Goal: Learn about a topic: Learn about a topic

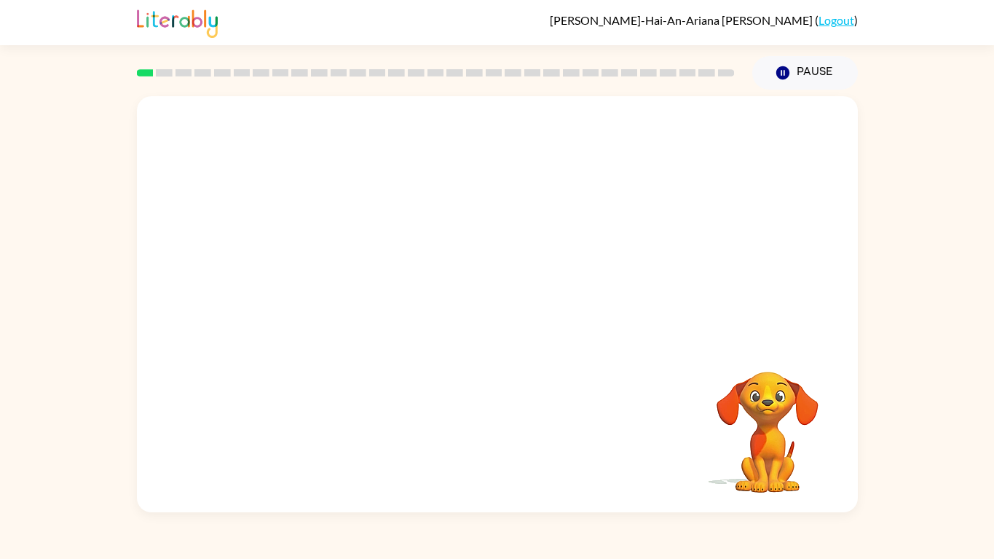
click at [342, 277] on video "Your browser must support playing .mp4 files to use Literably. Please try using…" at bounding box center [497, 218] width 721 height 245
click at [335, 277] on video "Your browser must support playing .mp4 files to use Literably. Please try using…" at bounding box center [497, 218] width 721 height 245
click at [336, 275] on video "Your browser must support playing .mp4 files to use Literably. Please try using…" at bounding box center [497, 218] width 721 height 245
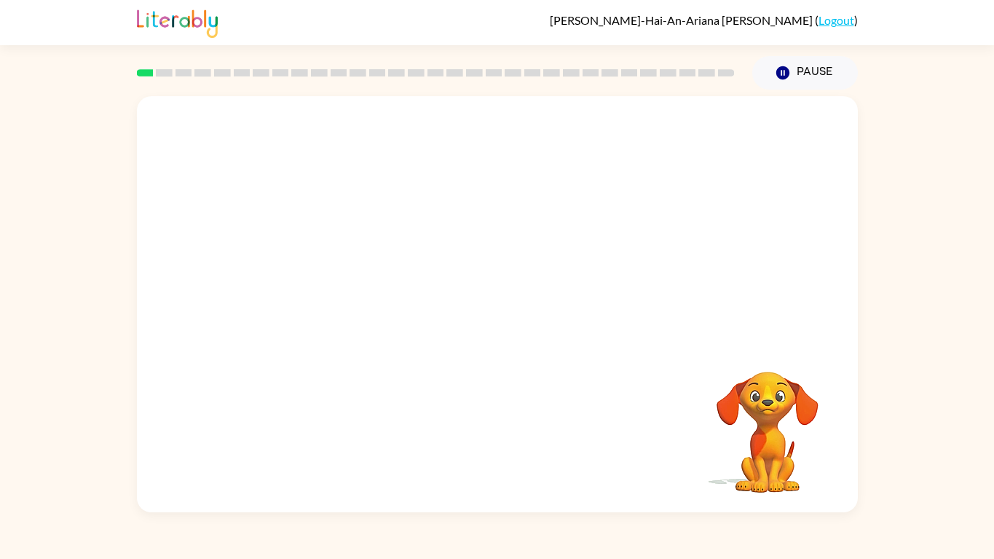
click at [336, 275] on video "Your browser must support playing .mp4 files to use Literably. Please try using…" at bounding box center [497, 218] width 721 height 245
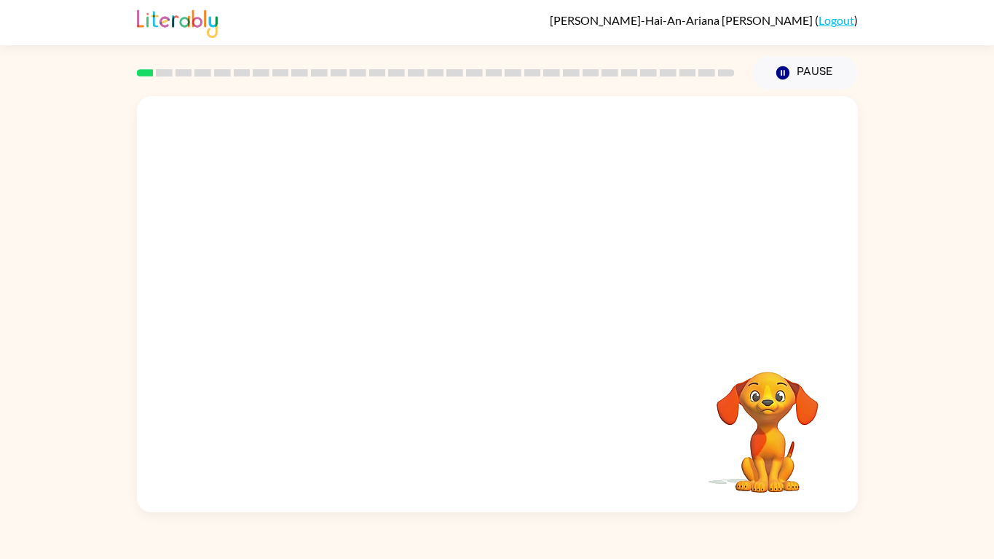
click at [336, 275] on video "Your browser must support playing .mp4 files to use Literably. Please try using…" at bounding box center [497, 218] width 721 height 245
drag, startPoint x: 336, startPoint y: 275, endPoint x: 348, endPoint y: 248, distance: 29.7
click at [348, 248] on video "Your browser must support playing .mp4 files to use Literably. Please try using…" at bounding box center [497, 218] width 721 height 245
click at [685, 140] on video "Your browser must support playing .mp4 files to use Literably. Please try using…" at bounding box center [497, 218] width 721 height 245
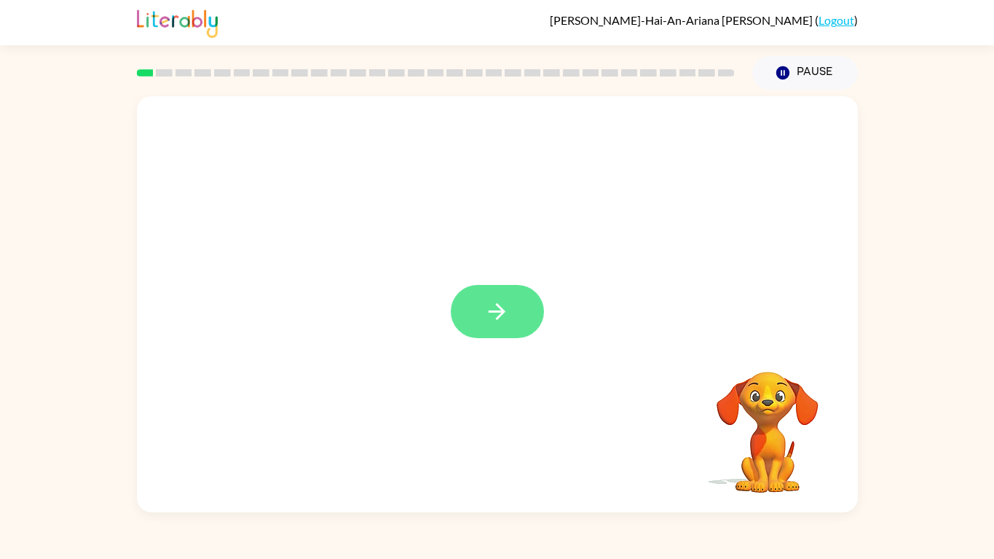
click at [519, 315] on button "button" at bounding box center [497, 311] width 93 height 53
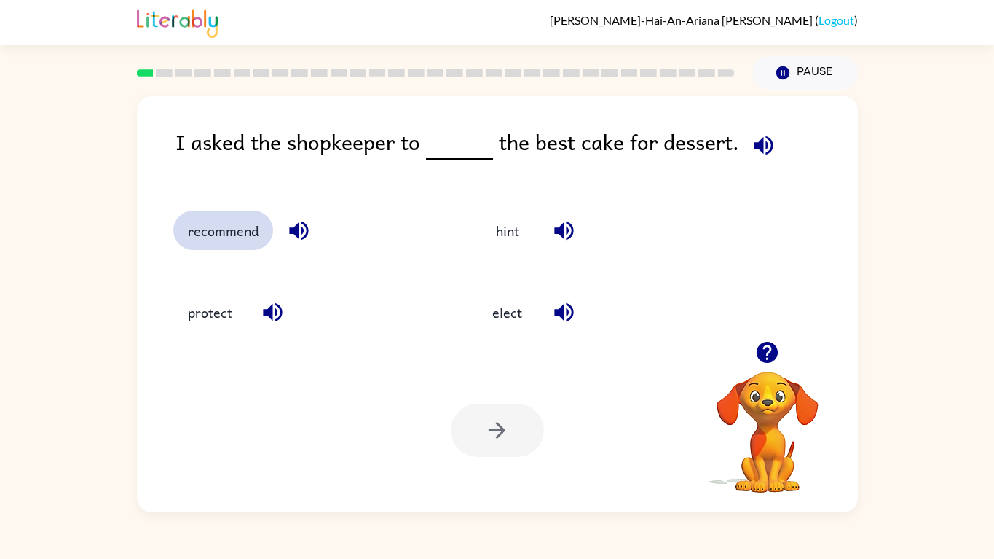
click at [249, 233] on button "recommend" at bounding box center [223, 229] width 100 height 39
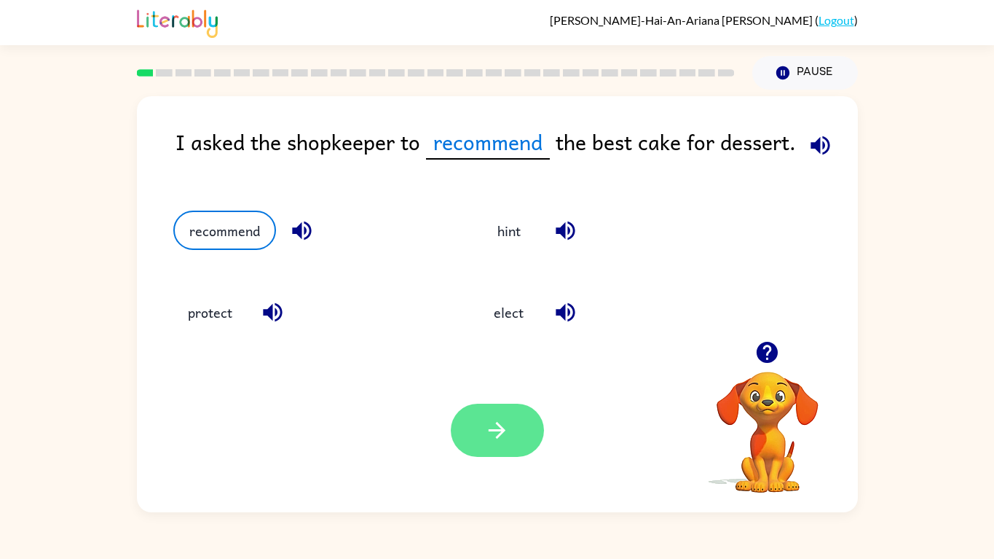
click at [500, 417] on button "button" at bounding box center [497, 430] width 93 height 53
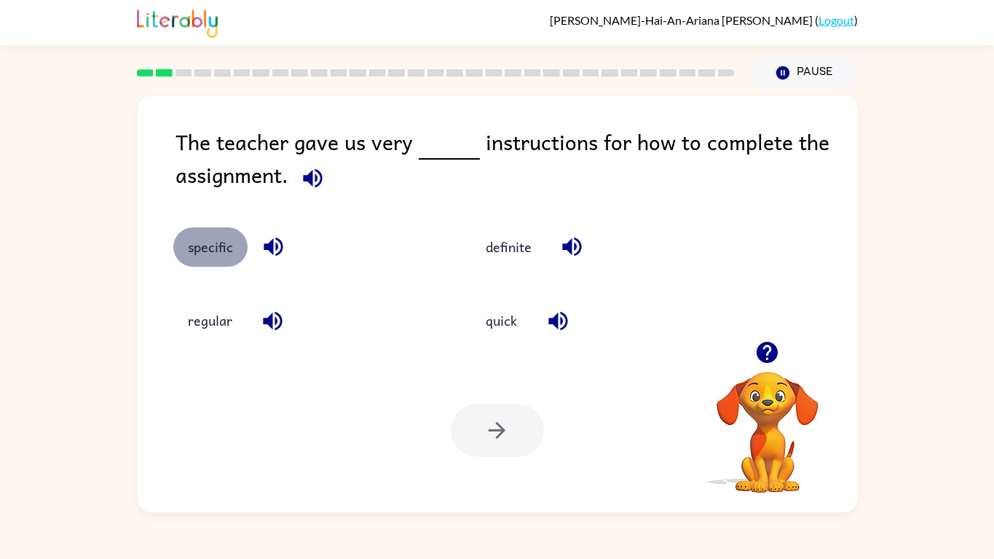
click at [209, 248] on button "specific" at bounding box center [210, 246] width 74 height 39
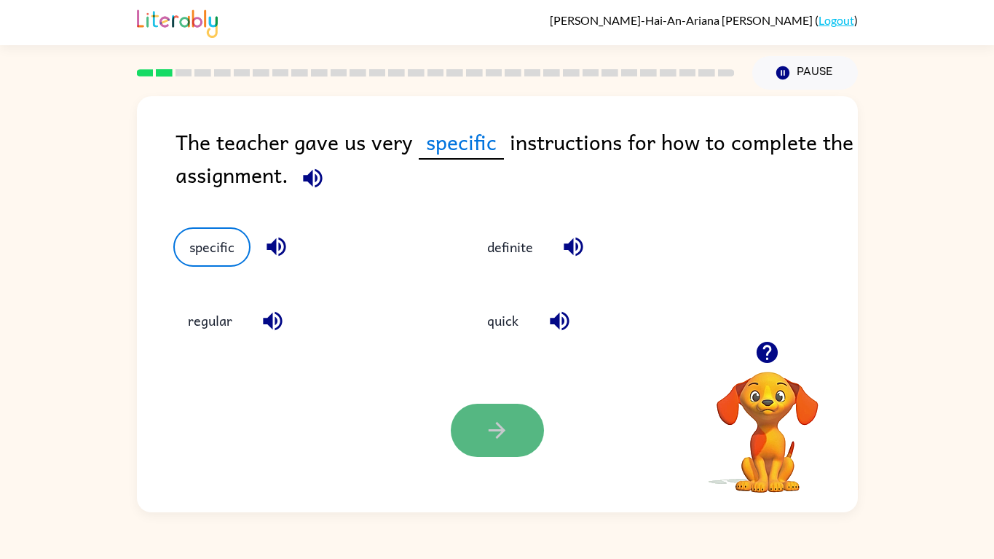
click at [533, 449] on button "button" at bounding box center [497, 430] width 93 height 53
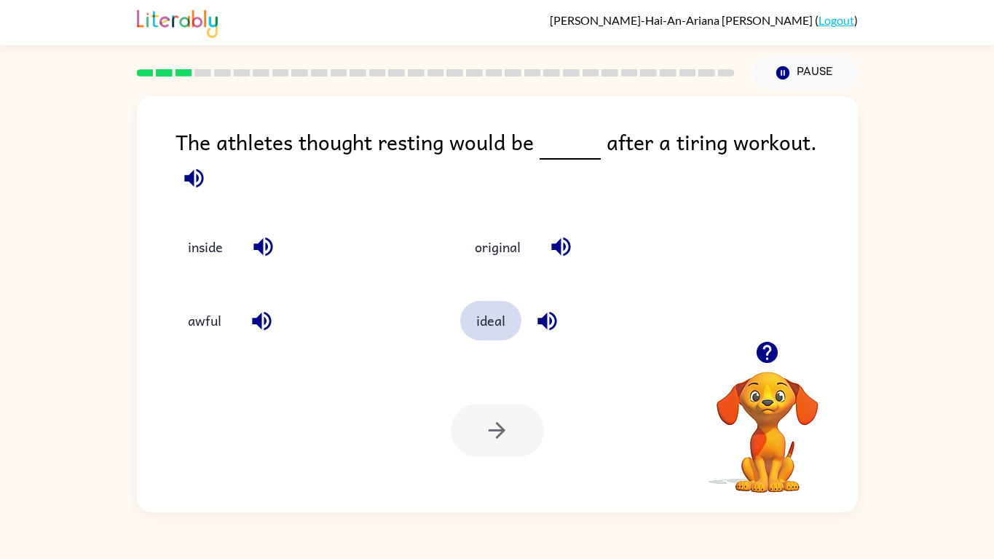
click at [499, 323] on button "ideal" at bounding box center [490, 320] width 61 height 39
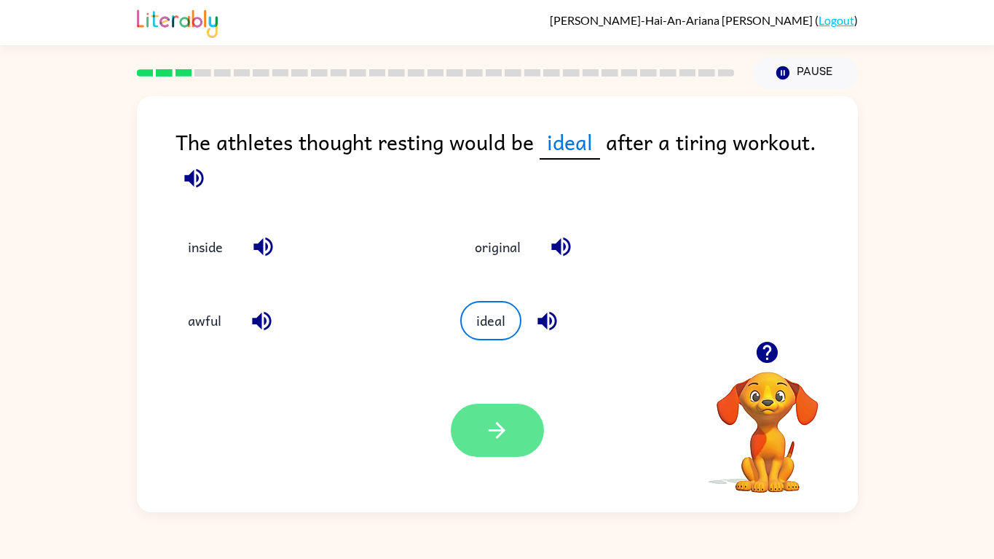
click at [495, 450] on button "button" at bounding box center [497, 430] width 93 height 53
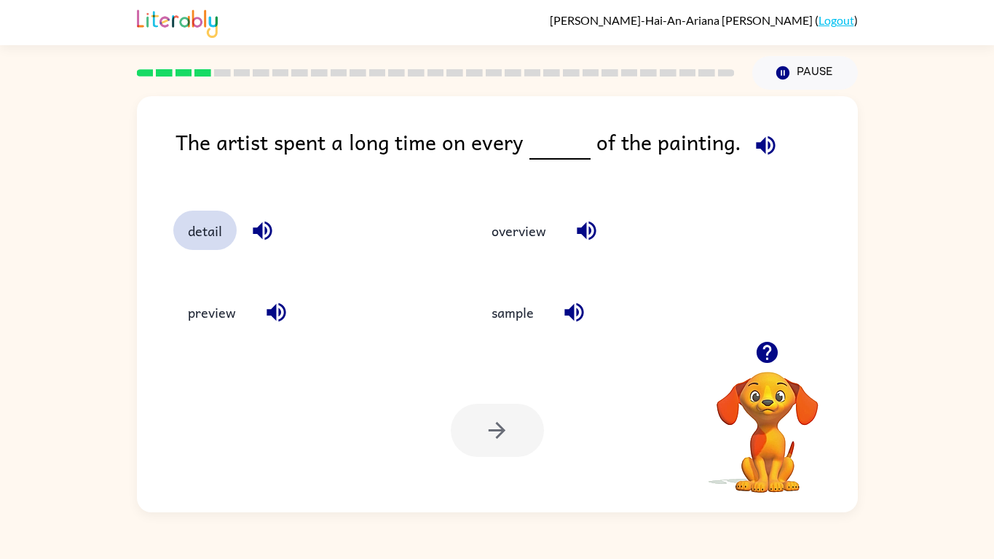
click at [229, 239] on button "detail" at bounding box center [204, 229] width 63 height 39
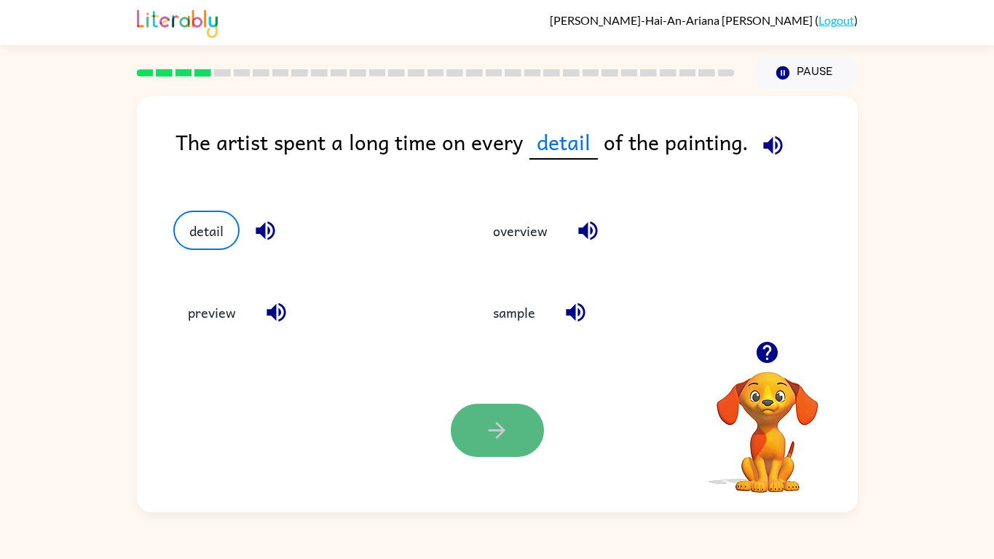
click at [527, 443] on button "button" at bounding box center [497, 430] width 93 height 53
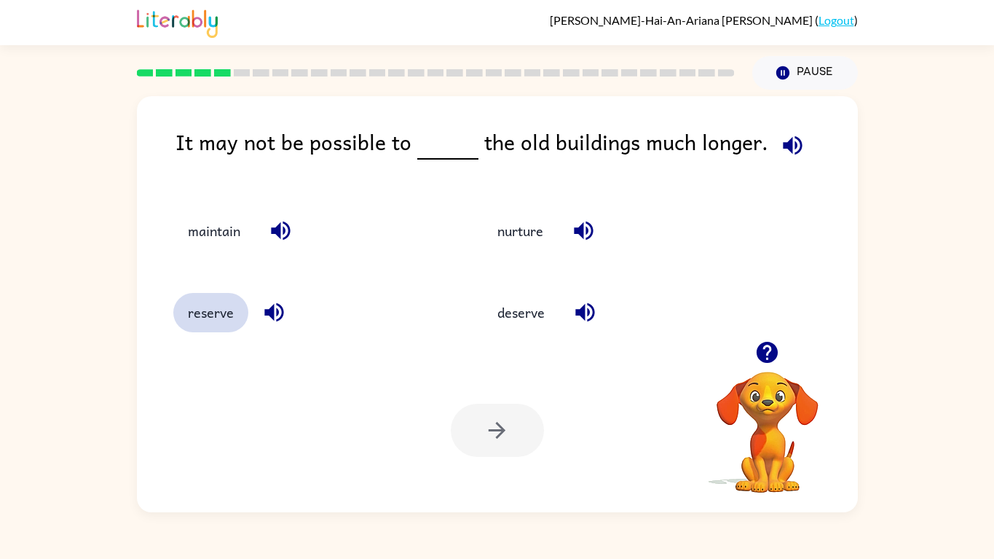
click at [221, 306] on button "reserve" at bounding box center [210, 312] width 75 height 39
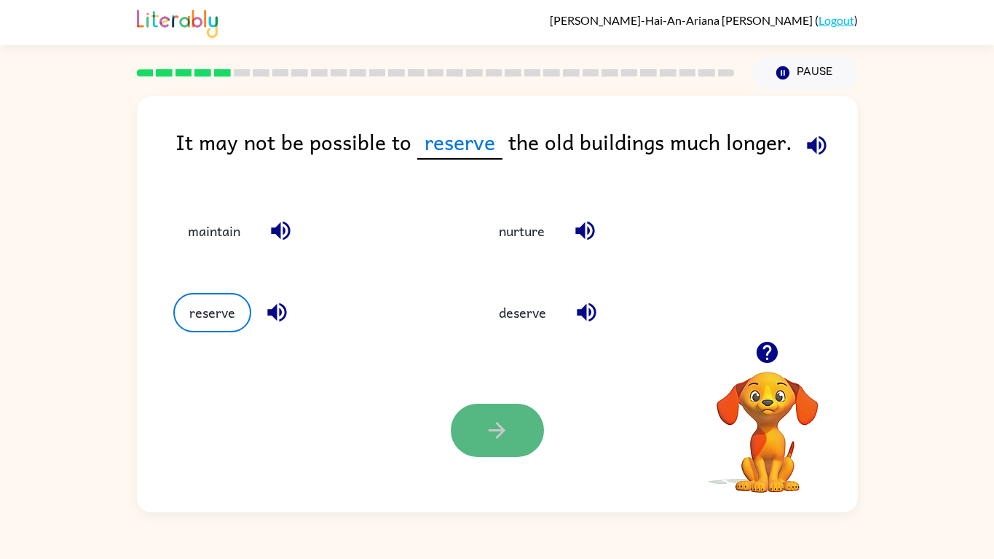
click at [484, 433] on icon "button" at bounding box center [496, 429] width 25 height 25
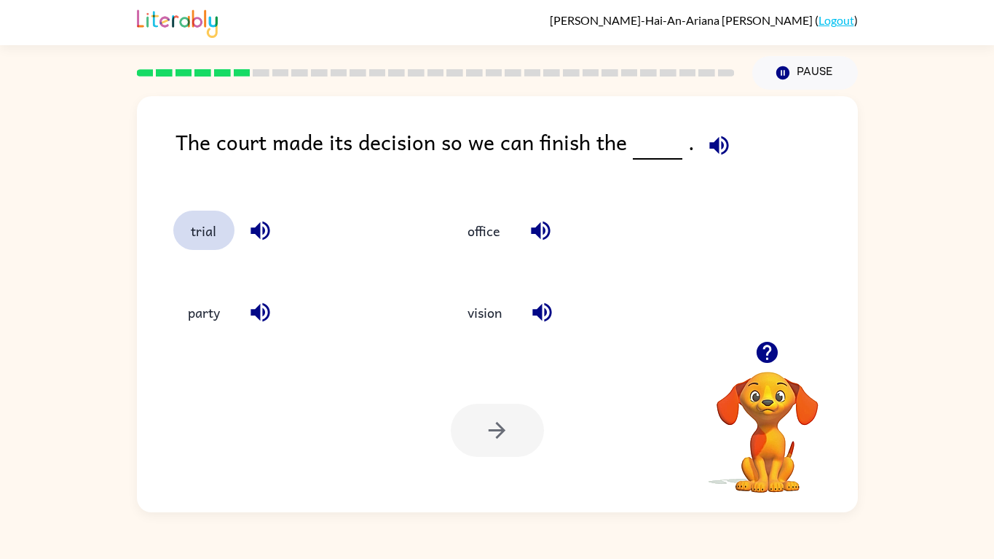
click at [226, 237] on button "trial" at bounding box center [203, 229] width 61 height 39
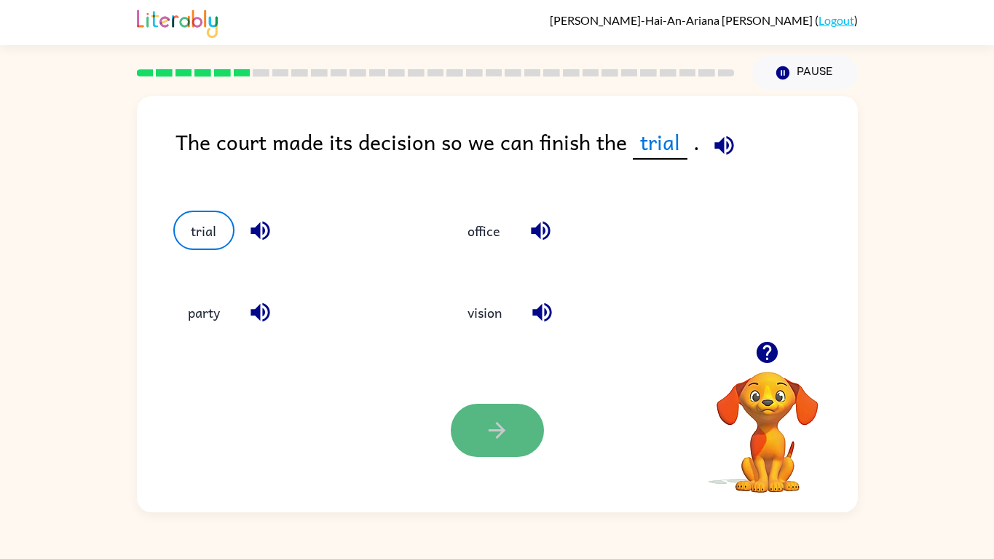
click at [484, 424] on icon "button" at bounding box center [496, 429] width 25 height 25
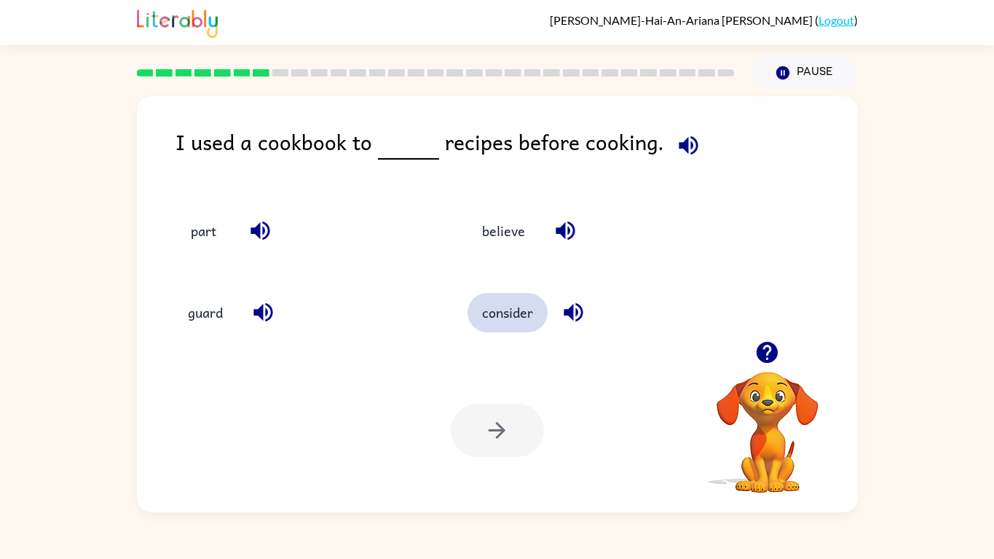
click at [495, 308] on button "consider" at bounding box center [508, 312] width 80 height 39
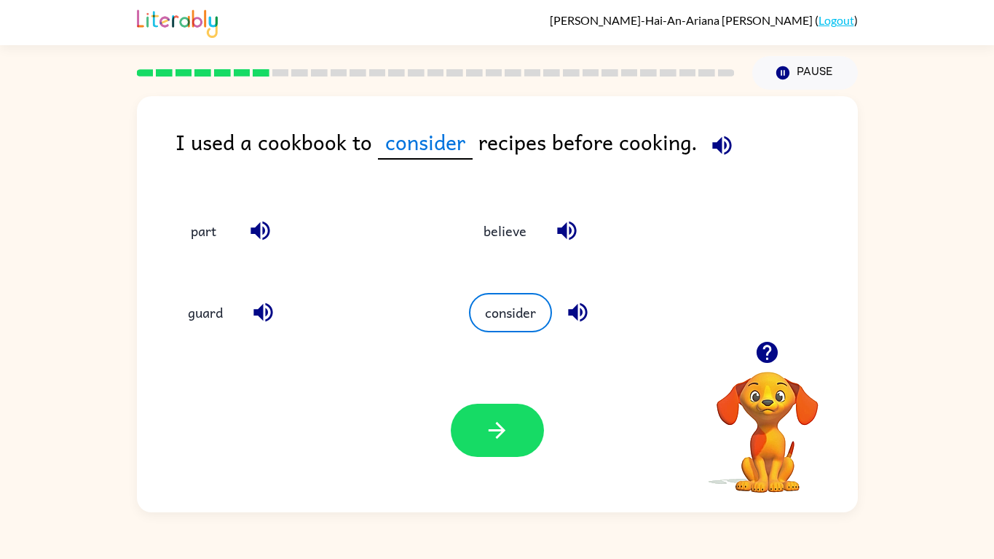
click at [530, 461] on div "Your browser must support playing .mp4 files to use Literably. Please try using…" at bounding box center [497, 430] width 721 height 164
click at [522, 451] on button "button" at bounding box center [497, 430] width 93 height 53
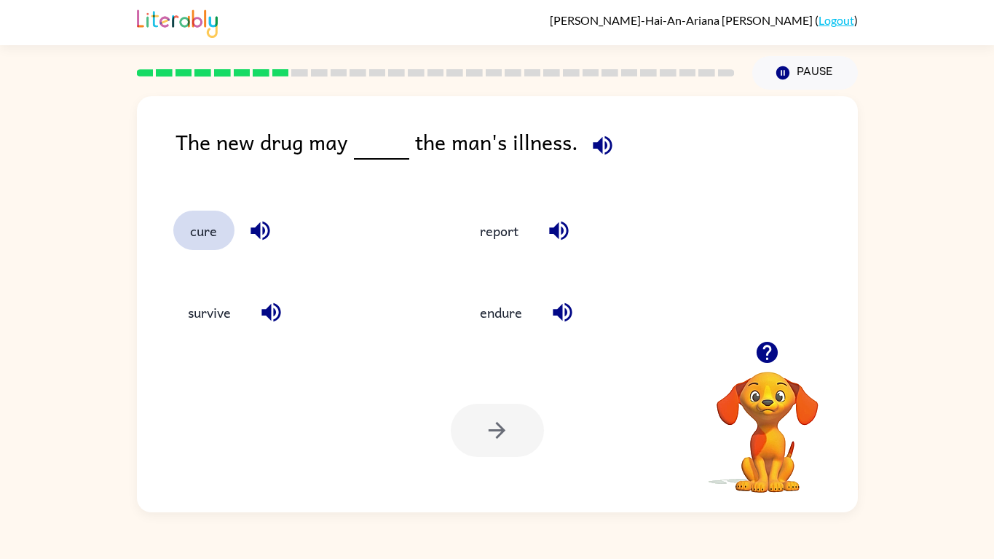
click at [209, 222] on button "cure" at bounding box center [203, 229] width 61 height 39
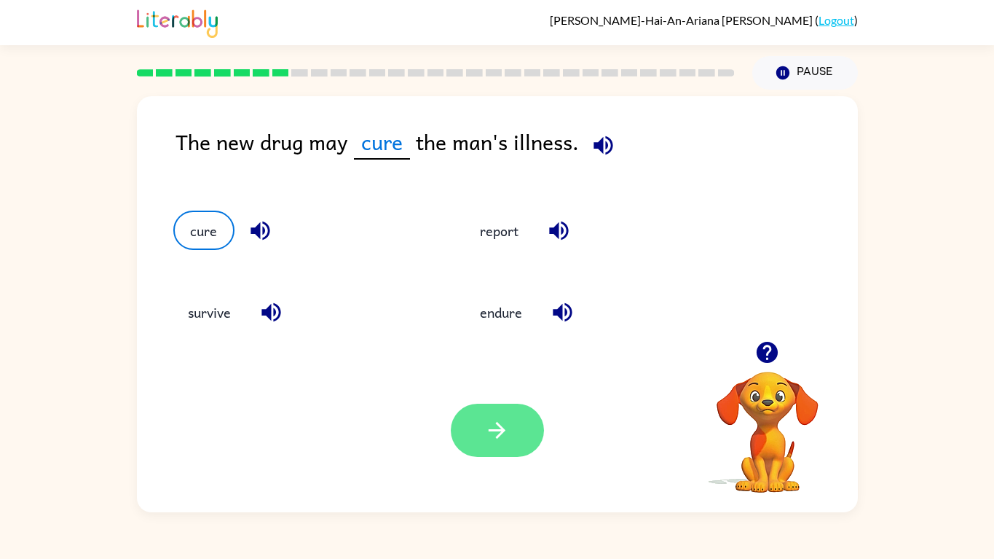
click at [496, 447] on button "button" at bounding box center [497, 430] width 93 height 53
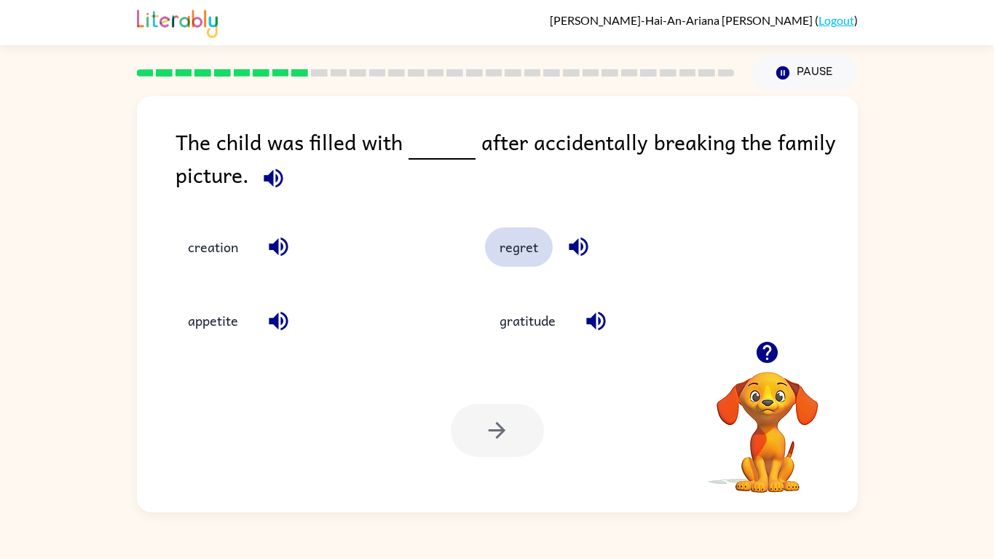
click at [521, 245] on button "regret" at bounding box center [519, 246] width 68 height 39
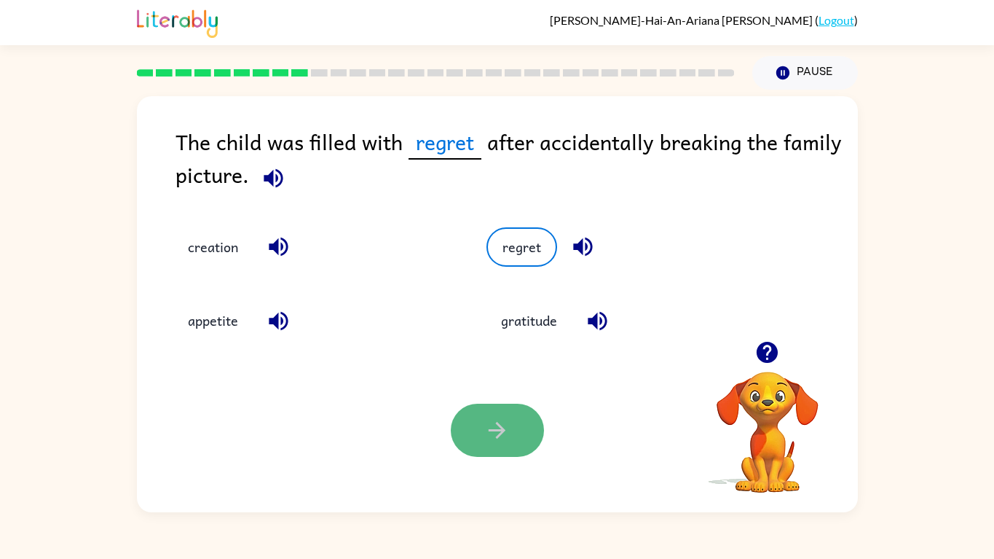
click at [514, 436] on button "button" at bounding box center [497, 430] width 93 height 53
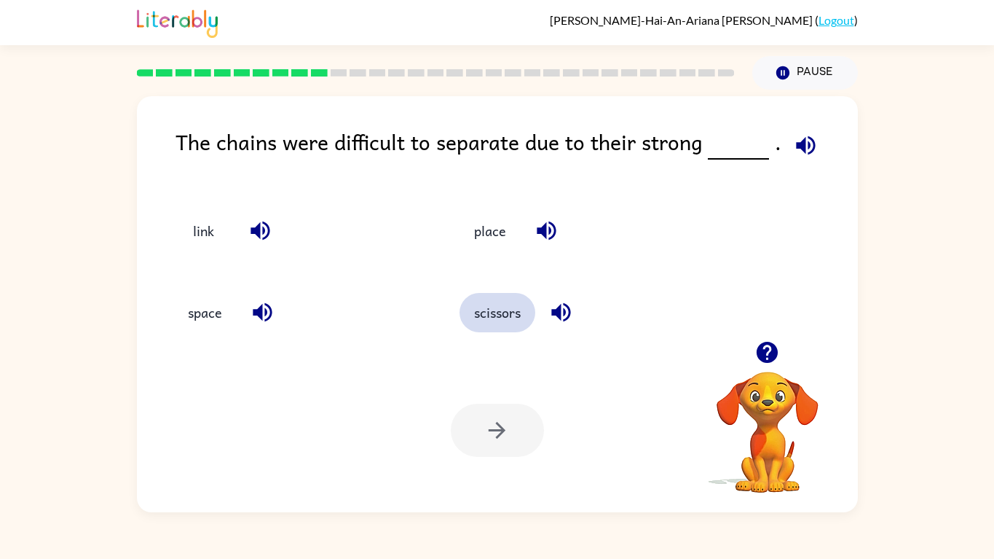
click at [477, 305] on button "scissors" at bounding box center [498, 312] width 76 height 39
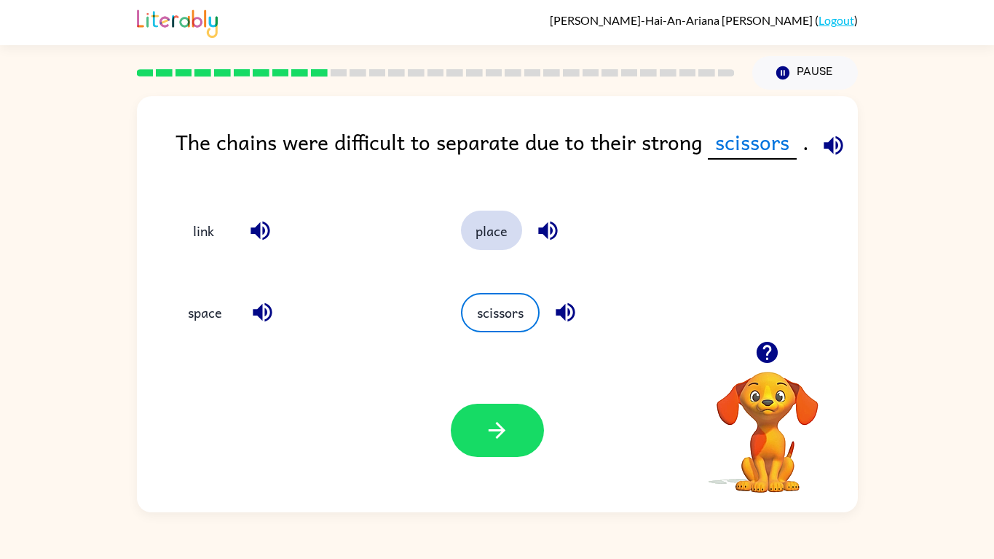
click at [476, 237] on button "place" at bounding box center [491, 229] width 61 height 39
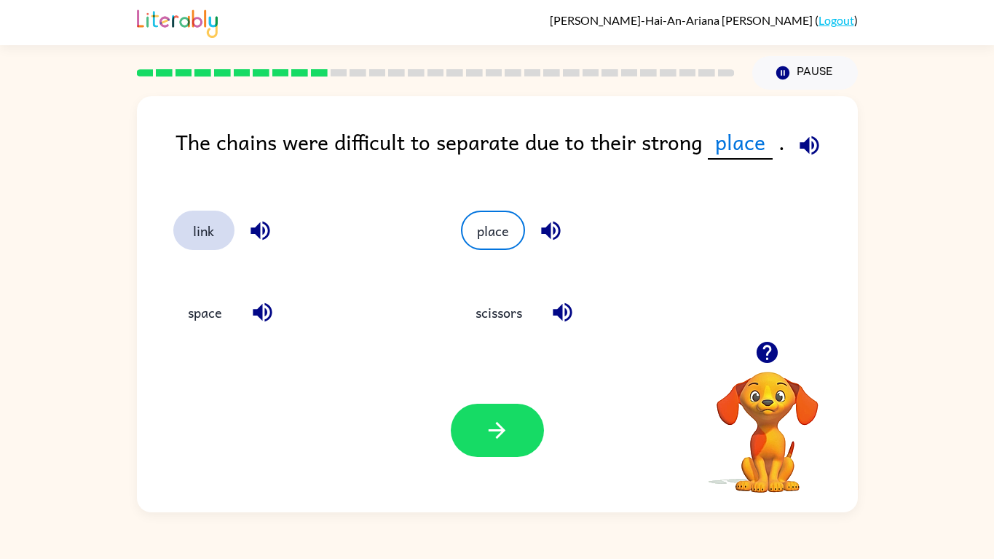
click at [221, 240] on button "link" at bounding box center [203, 229] width 61 height 39
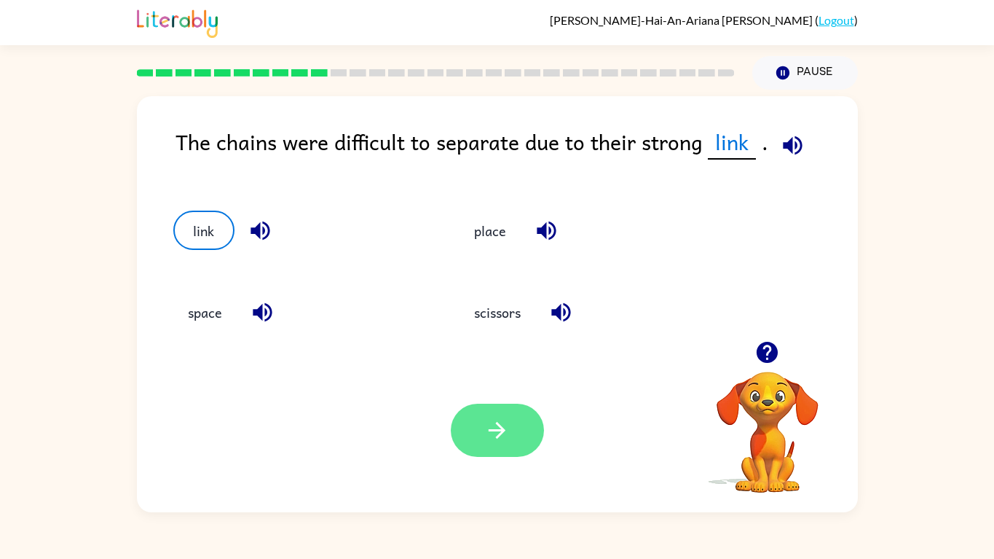
click at [482, 446] on button "button" at bounding box center [497, 430] width 93 height 53
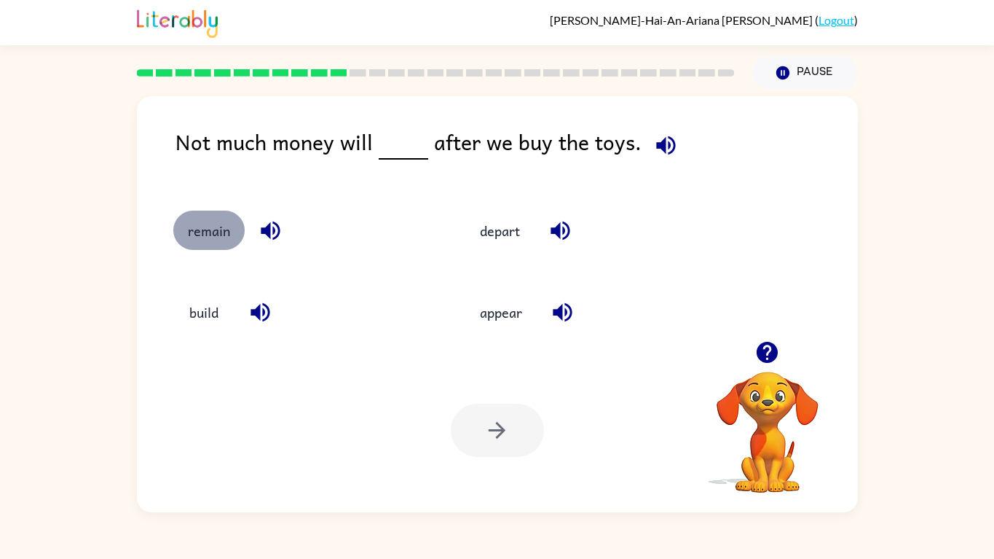
click at [184, 232] on button "remain" at bounding box center [208, 229] width 71 height 39
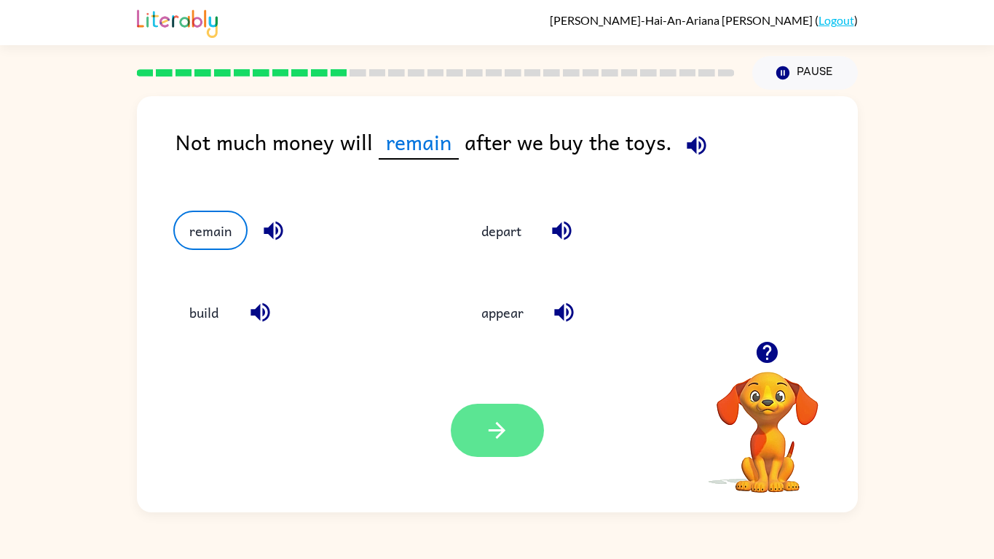
click at [495, 438] on icon "button" at bounding box center [496, 429] width 25 height 25
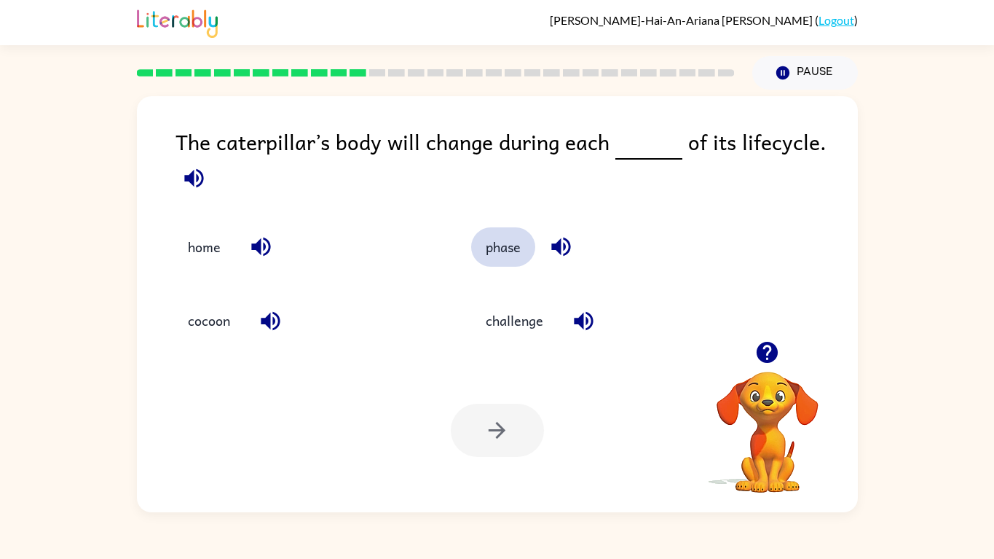
click at [524, 245] on button "phase" at bounding box center [503, 246] width 64 height 39
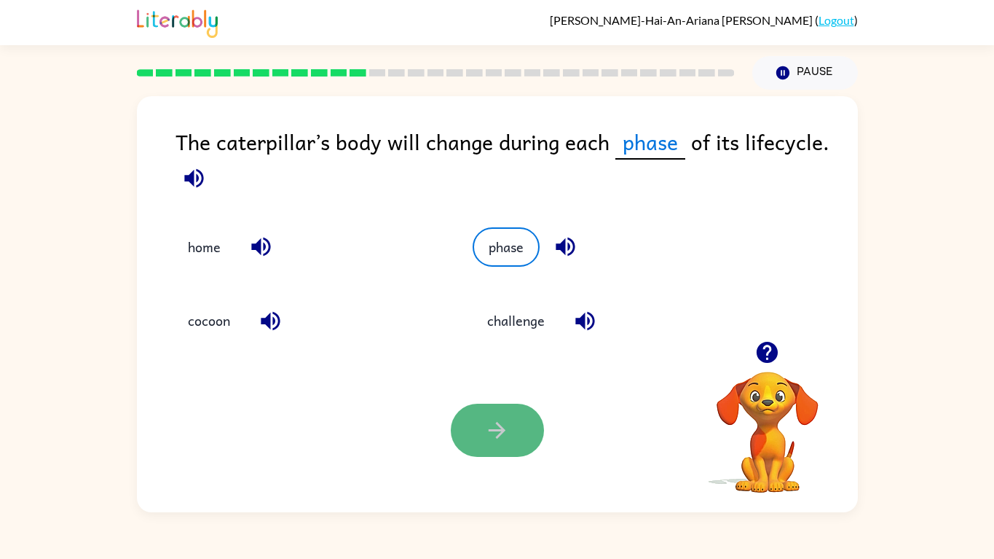
click at [500, 444] on button "button" at bounding box center [497, 430] width 93 height 53
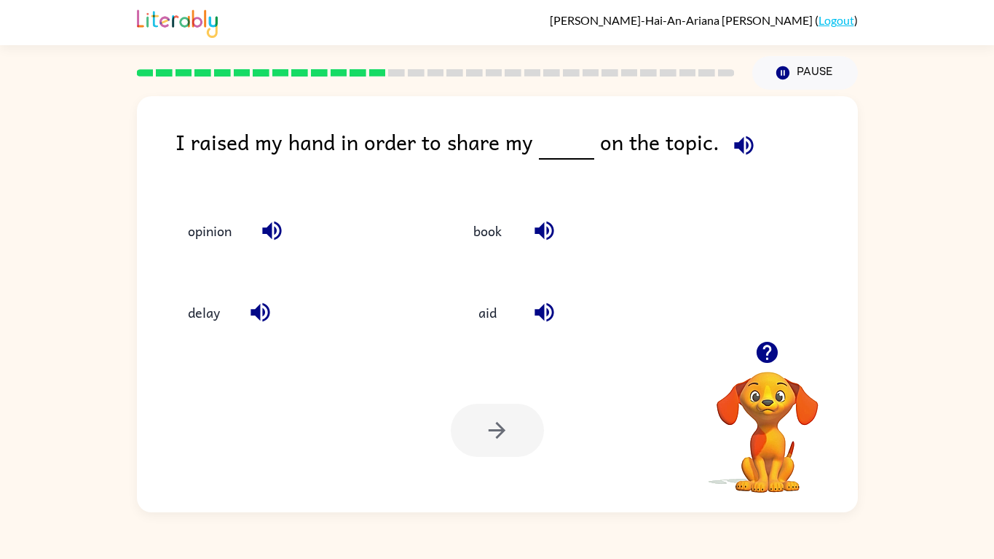
click at [488, 436] on div at bounding box center [497, 430] width 93 height 53
click at [201, 240] on button "opinion" at bounding box center [209, 229] width 73 height 39
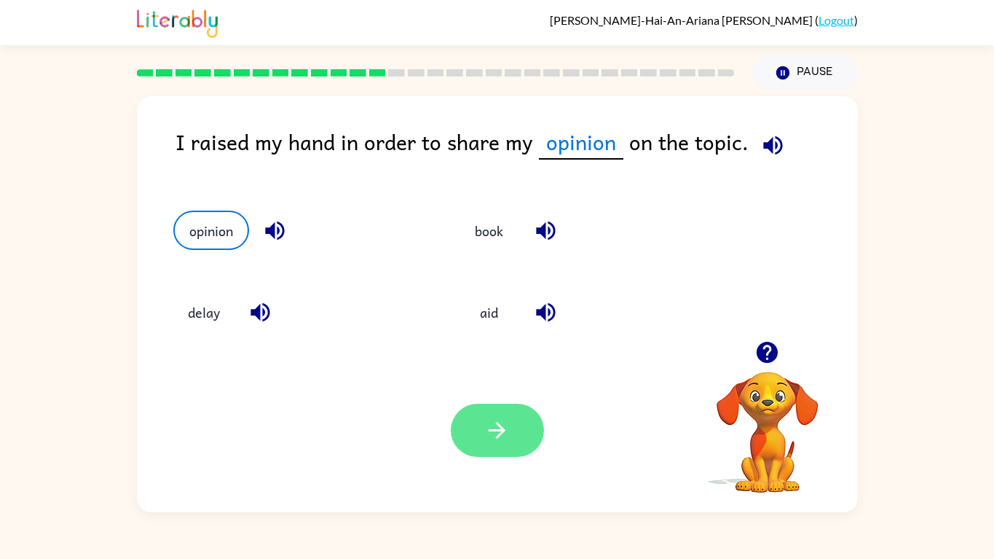
click at [497, 446] on button "button" at bounding box center [497, 430] width 93 height 53
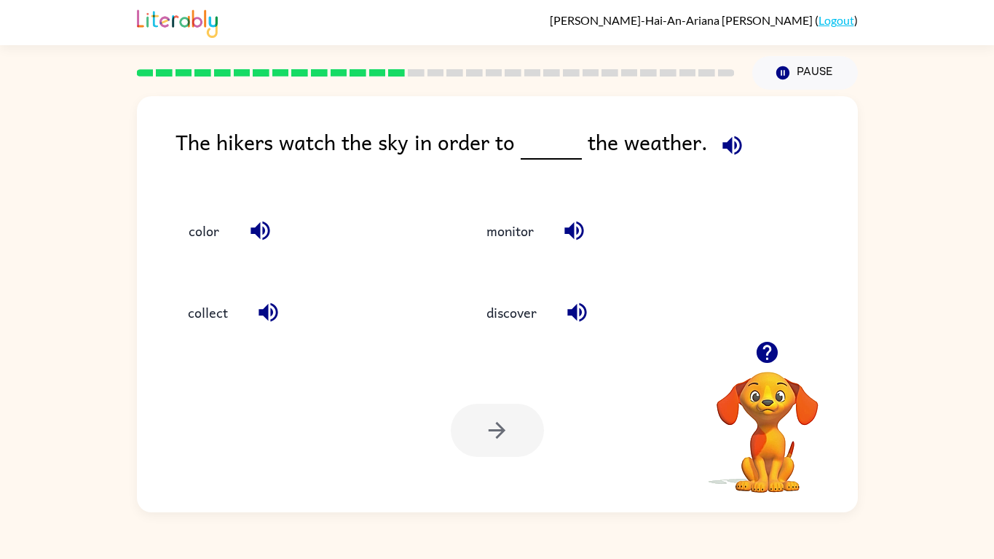
click at [710, 483] on video "Your browser must support playing .mp4 files to use Literably. Please try using…" at bounding box center [768, 422] width 146 height 146
click at [527, 311] on button "discover" at bounding box center [511, 312] width 79 height 39
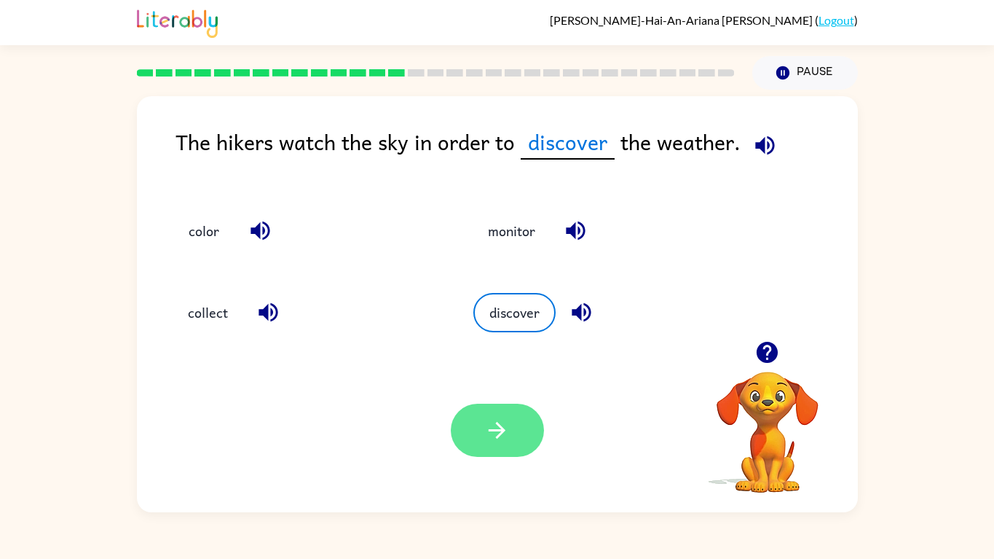
click at [498, 452] on button "button" at bounding box center [497, 430] width 93 height 53
click at [510, 448] on div at bounding box center [497, 430] width 93 height 53
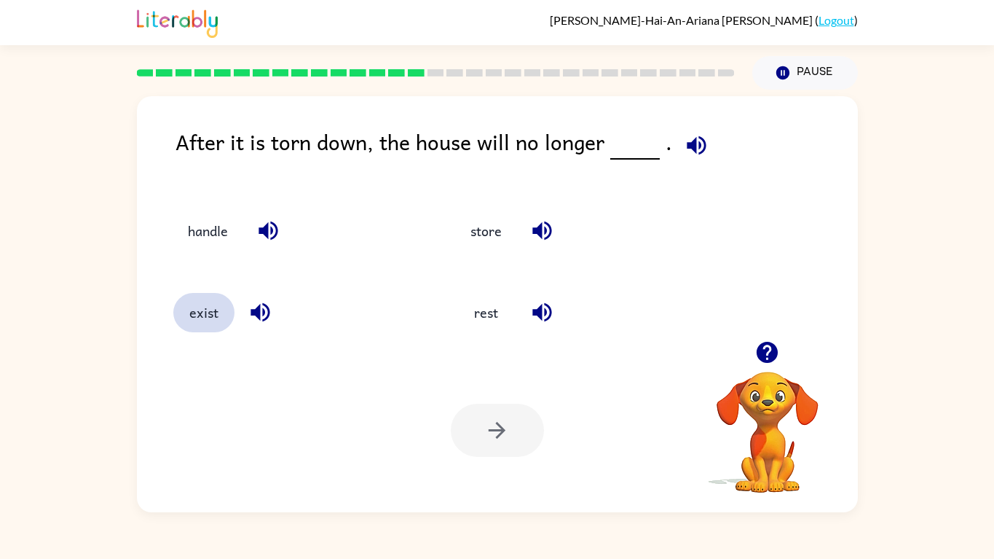
click at [200, 316] on button "exist" at bounding box center [203, 312] width 61 height 39
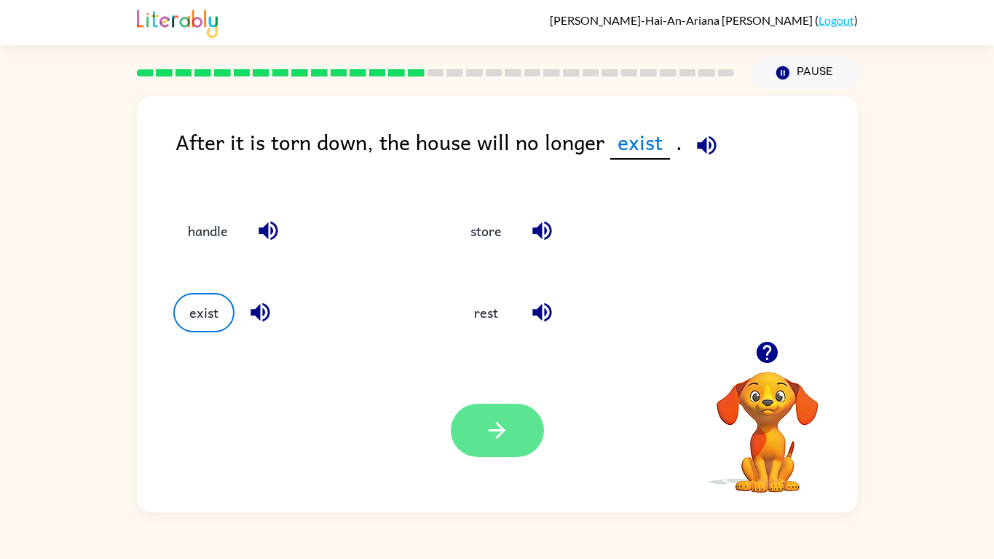
click at [496, 430] on icon "button" at bounding box center [497, 430] width 17 height 17
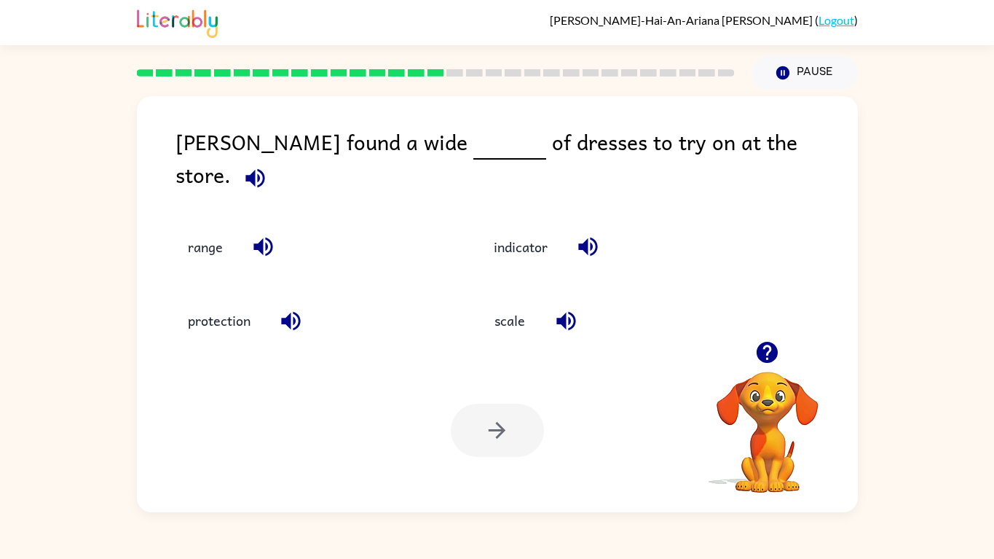
click at [516, 435] on div at bounding box center [497, 430] width 93 height 53
click at [206, 243] on button "range" at bounding box center [205, 246] width 64 height 39
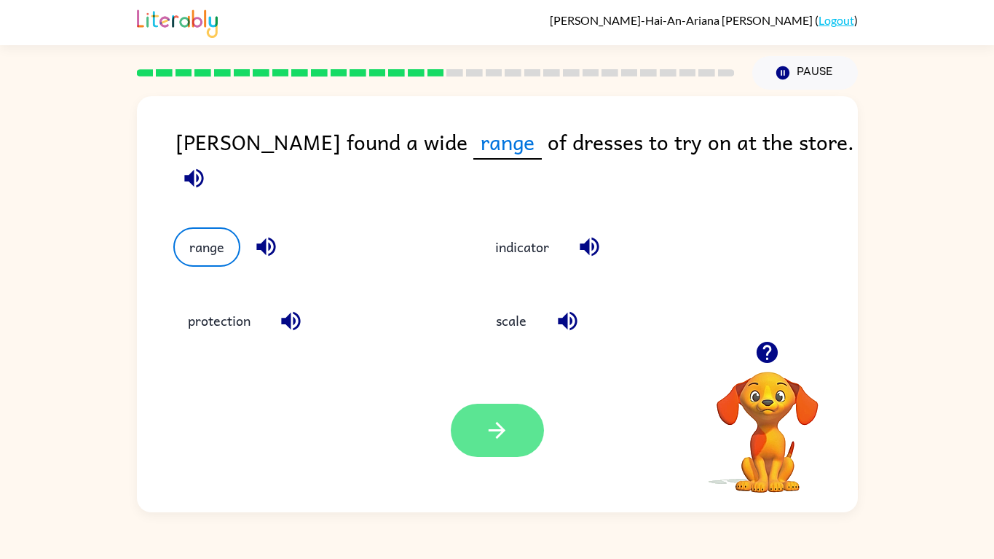
click at [516, 436] on button "button" at bounding box center [497, 430] width 93 height 53
click at [509, 441] on div at bounding box center [497, 430] width 93 height 53
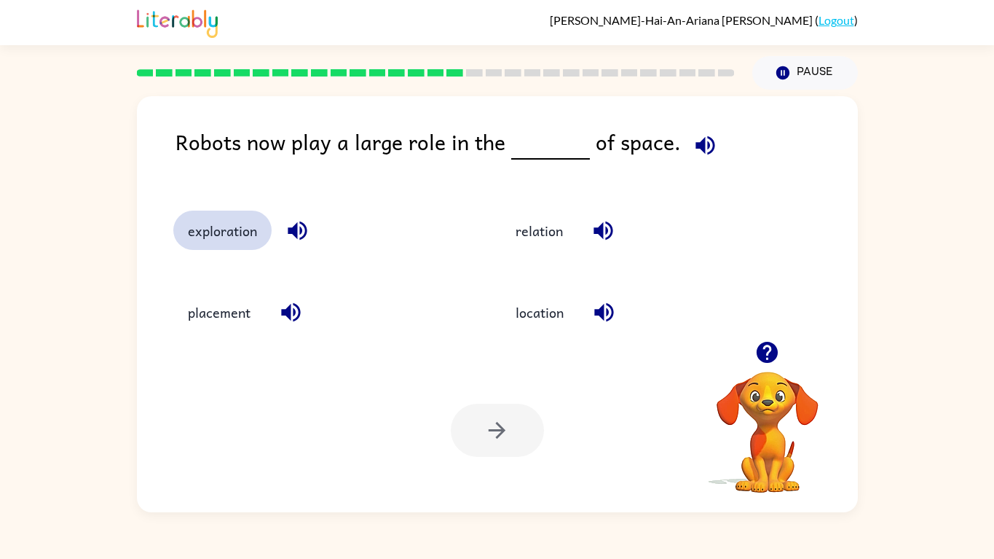
click at [232, 233] on button "exploration" at bounding box center [222, 229] width 98 height 39
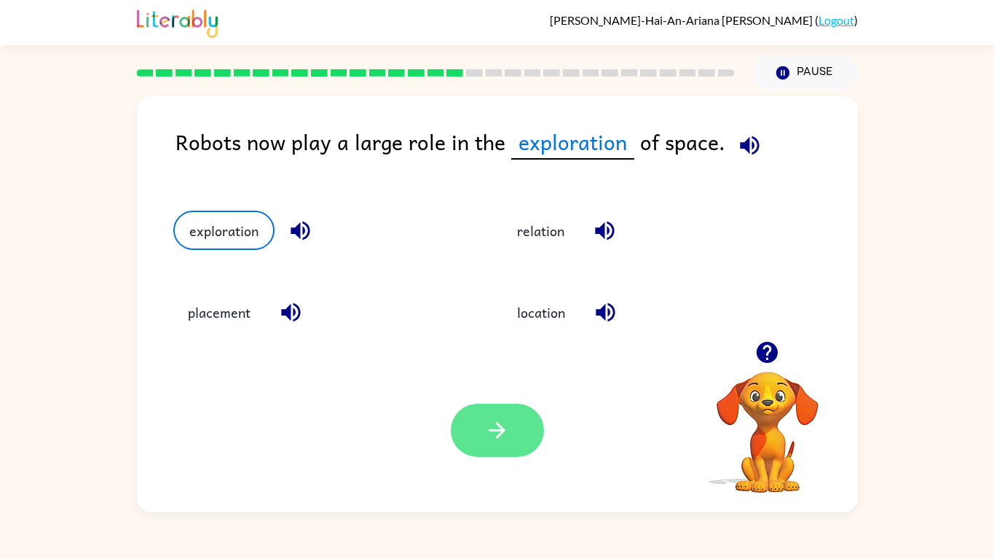
click at [489, 436] on icon "button" at bounding box center [496, 429] width 25 height 25
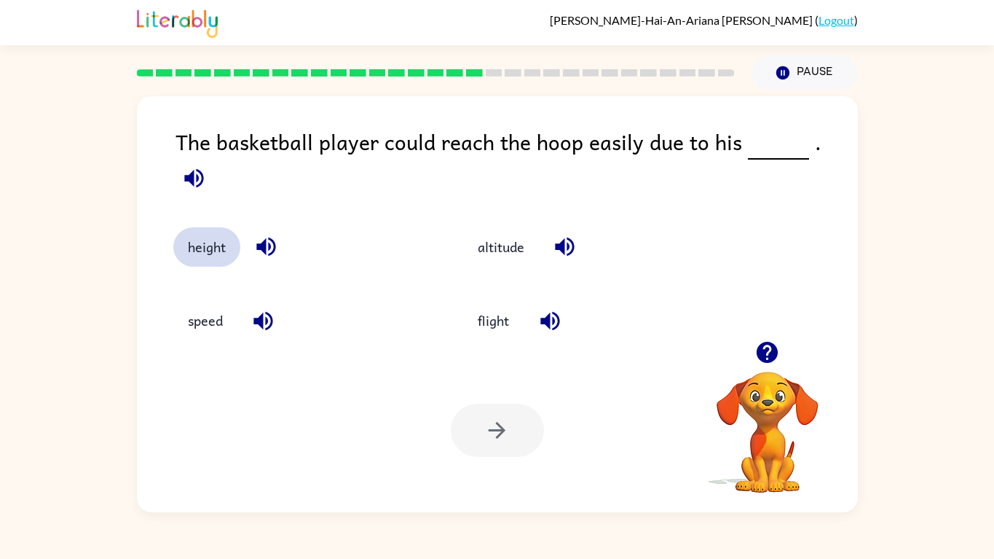
click at [221, 232] on button "height" at bounding box center [206, 246] width 67 height 39
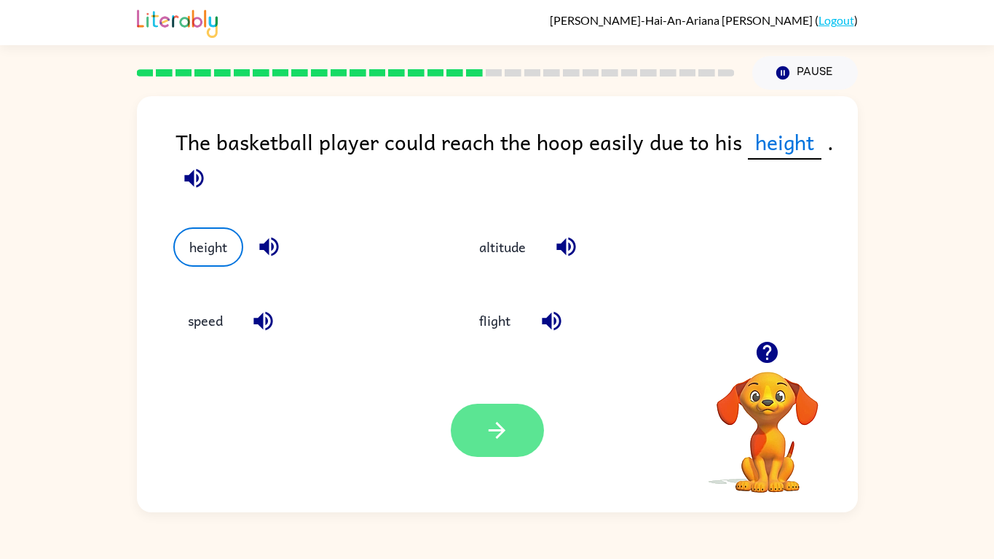
click at [506, 432] on icon "button" at bounding box center [496, 429] width 25 height 25
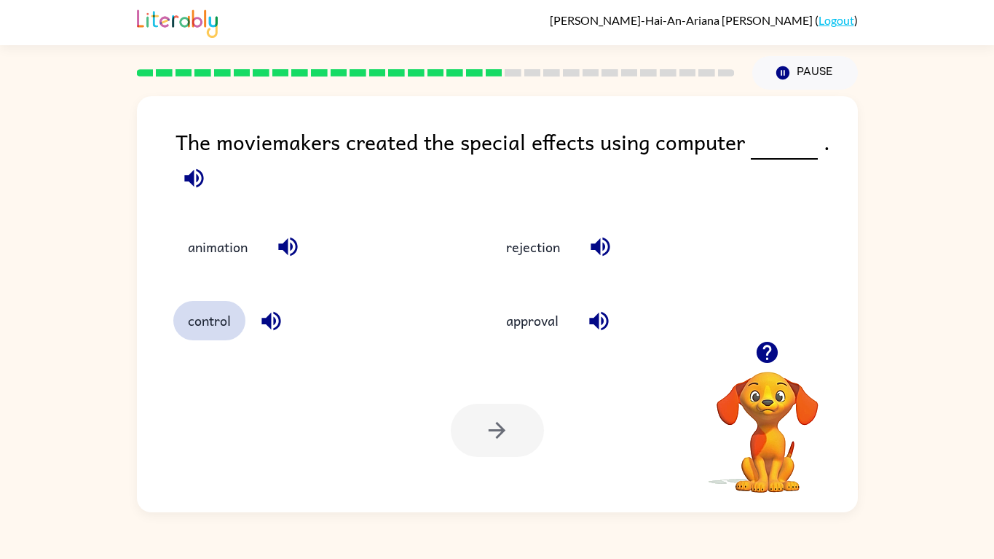
click at [232, 318] on button "control" at bounding box center [209, 320] width 72 height 39
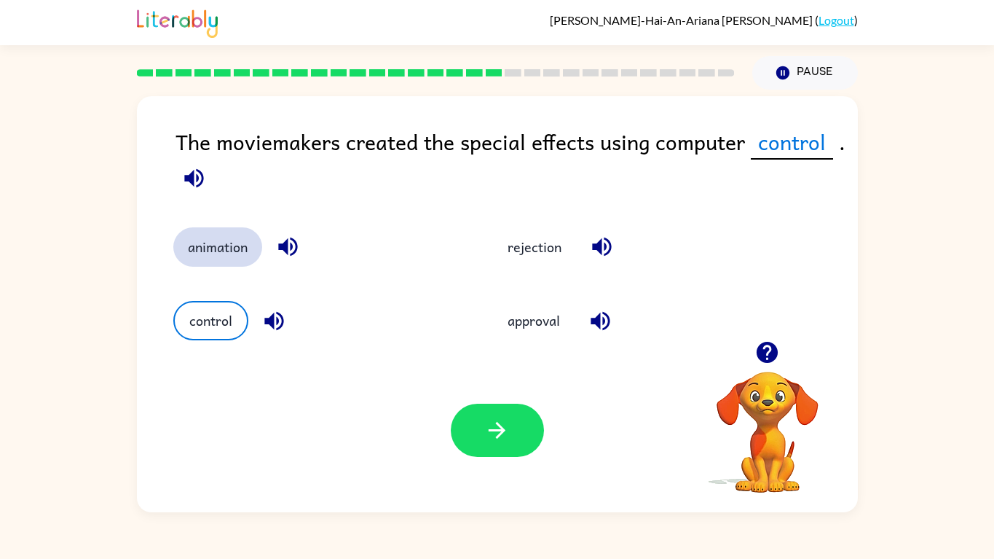
click at [214, 248] on button "animation" at bounding box center [217, 246] width 89 height 39
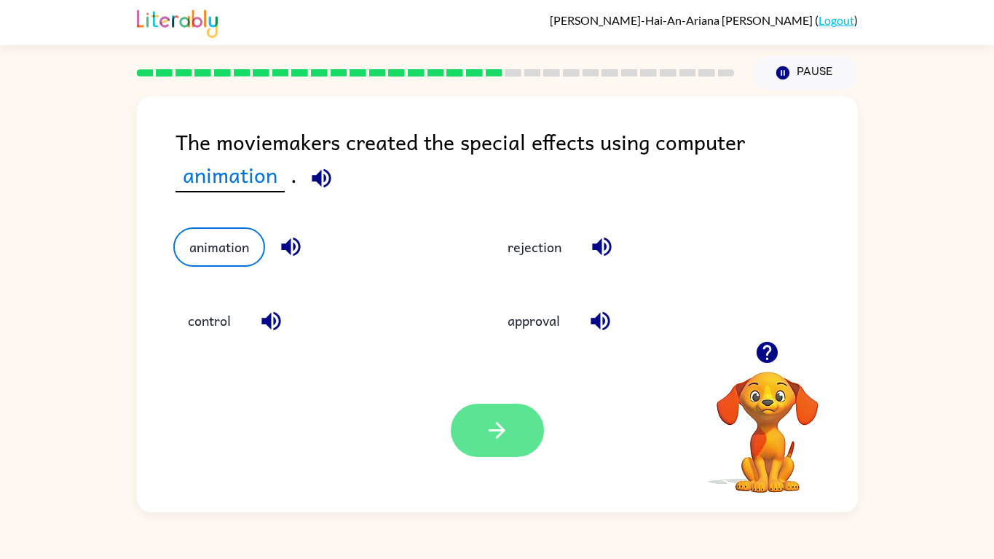
click at [527, 438] on button "button" at bounding box center [497, 430] width 93 height 53
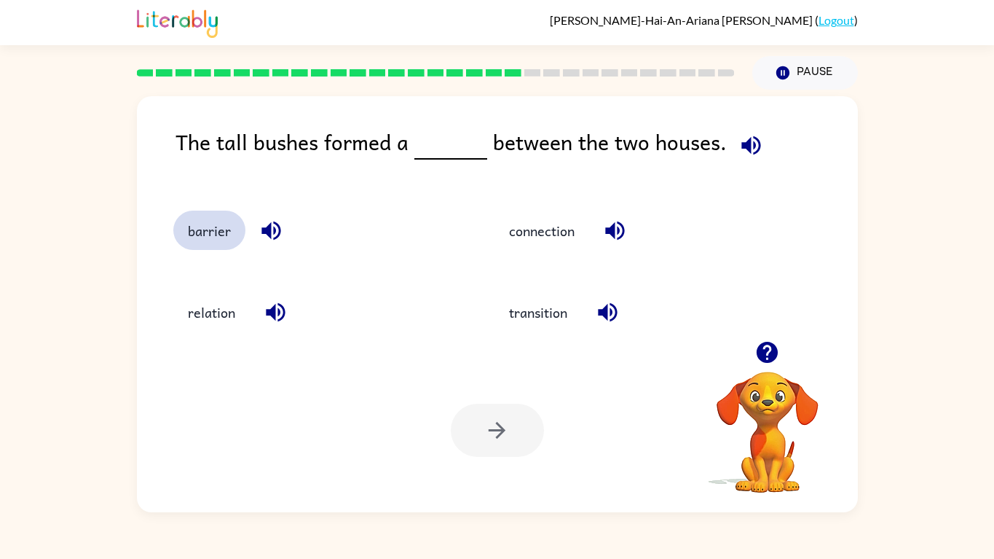
click at [211, 240] on button "barrier" at bounding box center [209, 229] width 72 height 39
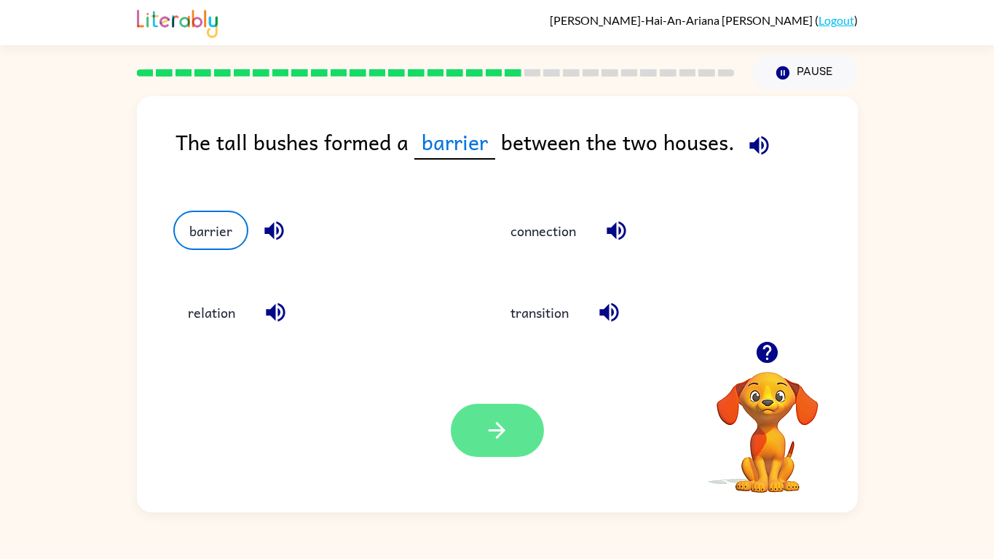
click at [505, 436] on icon "button" at bounding box center [496, 429] width 25 height 25
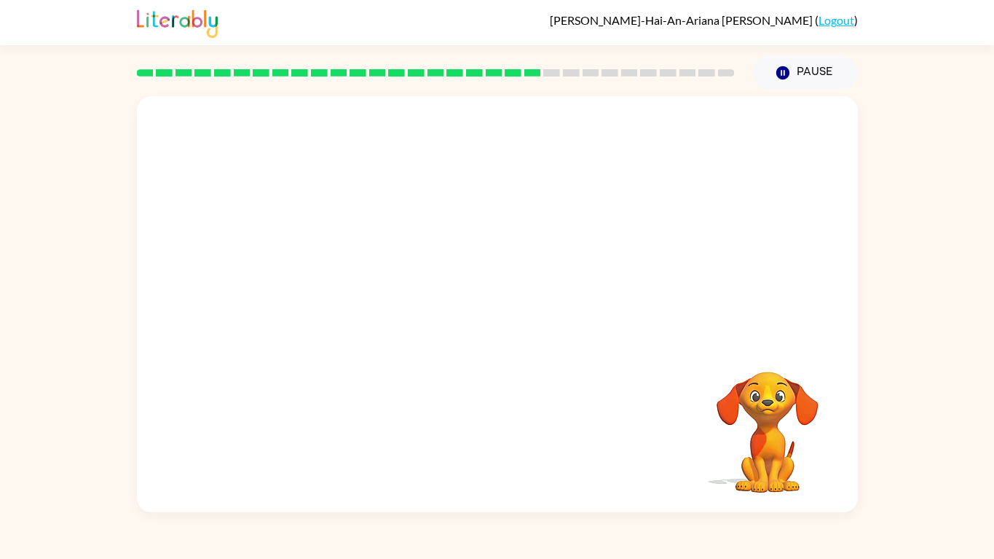
click at [364, 306] on video "Your browser must support playing .mp4 files to use Literably. Please try using…" at bounding box center [497, 218] width 721 height 245
click at [363, 276] on video "Your browser must support playing .mp4 files to use Literably. Please try using…" at bounding box center [497, 218] width 721 height 245
click at [347, 296] on video "Your browser must support playing .mp4 files to use Literably. Please try using…" at bounding box center [497, 218] width 721 height 245
click at [361, 299] on video "Your browser must support playing .mp4 files to use Literably. Please try using…" at bounding box center [497, 218] width 721 height 245
click at [365, 298] on video "Your browser must support playing .mp4 files to use Literably. Please try using…" at bounding box center [497, 218] width 721 height 245
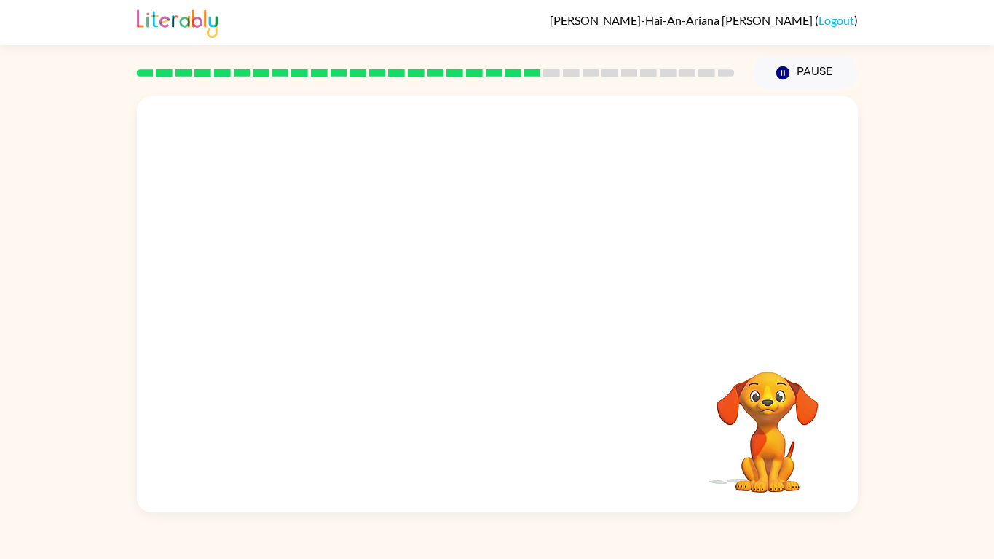
click at [366, 305] on video "Your browser must support playing .mp4 files to use Literably. Please try using…" at bounding box center [497, 218] width 721 height 245
click at [363, 304] on video "Your browser must support playing .mp4 files to use Literably. Please try using…" at bounding box center [497, 218] width 721 height 245
click at [366, 302] on video "Your browser must support playing .mp4 files to use Literably. Please try using…" at bounding box center [497, 218] width 721 height 245
click at [360, 304] on video "Your browser must support playing .mp4 files to use Literably. Please try using…" at bounding box center [497, 218] width 721 height 245
click at [355, 310] on video "Your browser must support playing .mp4 files to use Literably. Please try using…" at bounding box center [497, 218] width 721 height 245
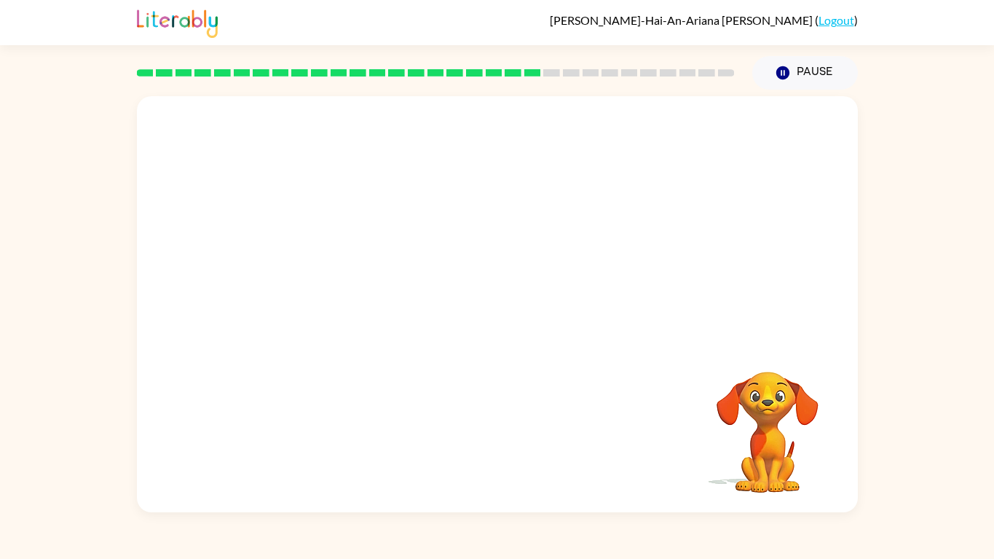
click at [357, 308] on video "Your browser must support playing .mp4 files to use Literably. Please try using…" at bounding box center [497, 218] width 721 height 245
click at [350, 313] on video "Your browser must support playing .mp4 files to use Literably. Please try using…" at bounding box center [497, 218] width 721 height 245
click at [360, 311] on video "Your browser must support playing .mp4 files to use Literably. Please try using…" at bounding box center [497, 218] width 721 height 245
click at [356, 307] on video "Your browser must support playing .mp4 files to use Literably. Please try using…" at bounding box center [497, 218] width 721 height 245
click at [364, 295] on video "Your browser must support playing .mp4 files to use Literably. Please try using…" at bounding box center [497, 218] width 721 height 245
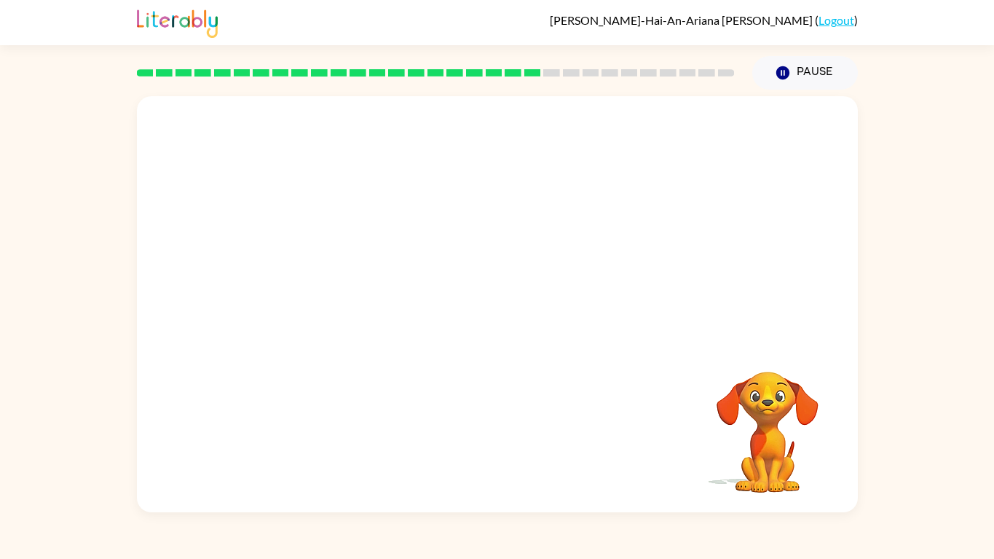
click at [363, 296] on video "Your browser must support playing .mp4 files to use Literably. Please try using…" at bounding box center [497, 218] width 721 height 245
click at [346, 315] on video "Your browser must support playing .mp4 files to use Literably. Please try using…" at bounding box center [497, 218] width 721 height 245
click at [361, 304] on video "Your browser must support playing .mp4 files to use Literably. Please try using…" at bounding box center [497, 218] width 721 height 245
click at [349, 311] on video "Your browser must support playing .mp4 files to use Literably. Please try using…" at bounding box center [497, 218] width 721 height 245
click at [347, 318] on video "Your browser must support playing .mp4 files to use Literably. Please try using…" at bounding box center [497, 218] width 721 height 245
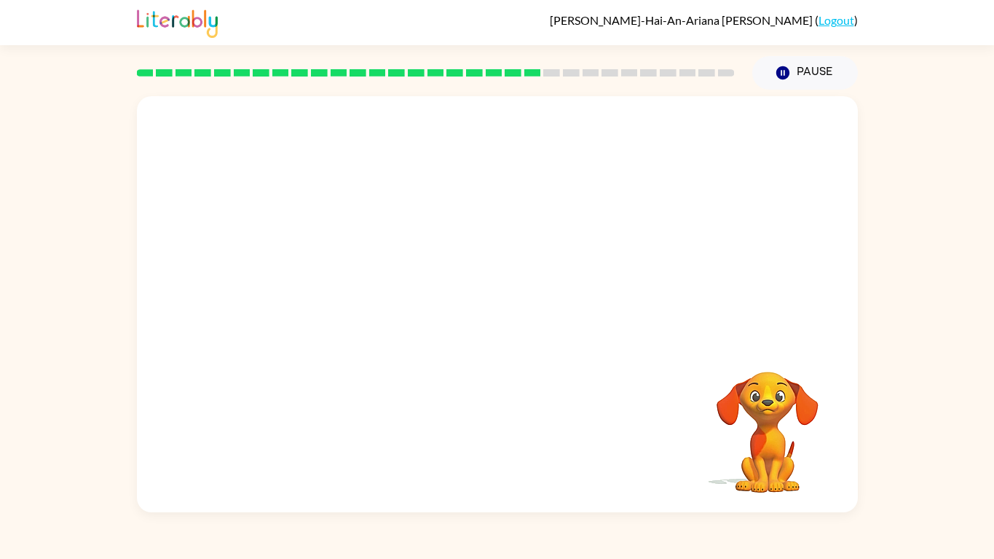
click at [359, 306] on video "Your browser must support playing .mp4 files to use Literably. Please try using…" at bounding box center [497, 218] width 721 height 245
click at [358, 322] on video "Your browser must support playing .mp4 files to use Literably. Please try using…" at bounding box center [497, 218] width 721 height 245
click at [365, 310] on video "Your browser must support playing .mp4 files to use Literably. Please try using…" at bounding box center [497, 218] width 721 height 245
click at [363, 308] on video "Your browser must support playing .mp4 files to use Literably. Please try using…" at bounding box center [497, 218] width 721 height 245
click at [364, 307] on video "Your browser must support playing .mp4 files to use Literably. Please try using…" at bounding box center [497, 218] width 721 height 245
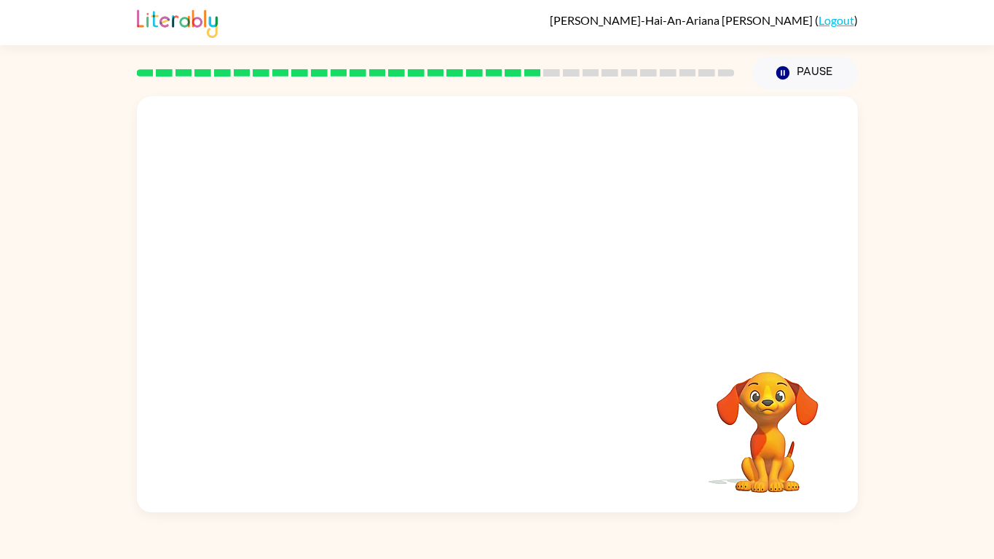
click at [369, 304] on video "Your browser must support playing .mp4 files to use Literably. Please try using…" at bounding box center [497, 218] width 721 height 245
click at [368, 299] on video "Your browser must support playing .mp4 files to use Literably. Please try using…" at bounding box center [497, 218] width 721 height 245
click at [363, 301] on video "Your browser must support playing .mp4 files to use Literably. Please try using…" at bounding box center [497, 218] width 721 height 245
click at [363, 299] on video "Your browser must support playing .mp4 files to use Literably. Please try using…" at bounding box center [497, 218] width 721 height 245
click at [367, 299] on video "Your browser must support playing .mp4 files to use Literably. Please try using…" at bounding box center [497, 218] width 721 height 245
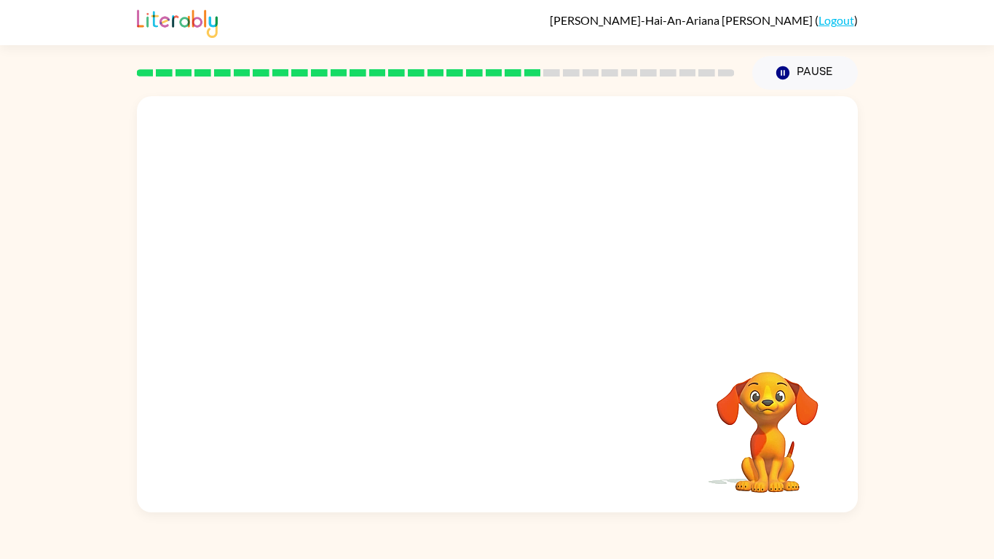
click at [366, 298] on video "Your browser must support playing .mp4 files to use Literably. Please try using…" at bounding box center [497, 218] width 721 height 245
click at [368, 304] on video "Your browser must support playing .mp4 files to use Literably. Please try using…" at bounding box center [497, 218] width 721 height 245
click at [369, 300] on video "Your browser must support playing .mp4 files to use Literably. Please try using…" at bounding box center [497, 218] width 721 height 245
click at [371, 296] on video "Your browser must support playing .mp4 files to use Literably. Please try using…" at bounding box center [497, 218] width 721 height 245
click at [363, 299] on video "Your browser must support playing .mp4 files to use Literably. Please try using…" at bounding box center [497, 218] width 721 height 245
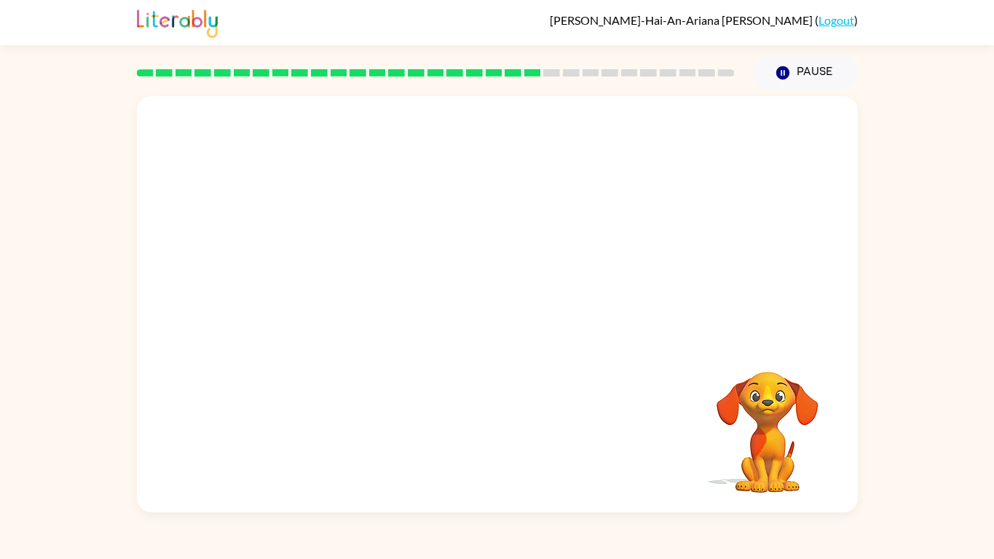
click at [371, 299] on video "Your browser must support playing .mp4 files to use Literably. Please try using…" at bounding box center [497, 218] width 721 height 245
click at [371, 296] on video "Your browser must support playing .mp4 files to use Literably. Please try using…" at bounding box center [497, 218] width 721 height 245
click at [365, 299] on video "Your browser must support playing .mp4 files to use Literably. Please try using…" at bounding box center [497, 218] width 721 height 245
click at [365, 302] on video "Your browser must support playing .mp4 files to use Literably. Please try using…" at bounding box center [497, 218] width 721 height 245
click at [361, 302] on video "Your browser must support playing .mp4 files to use Literably. Please try using…" at bounding box center [497, 218] width 721 height 245
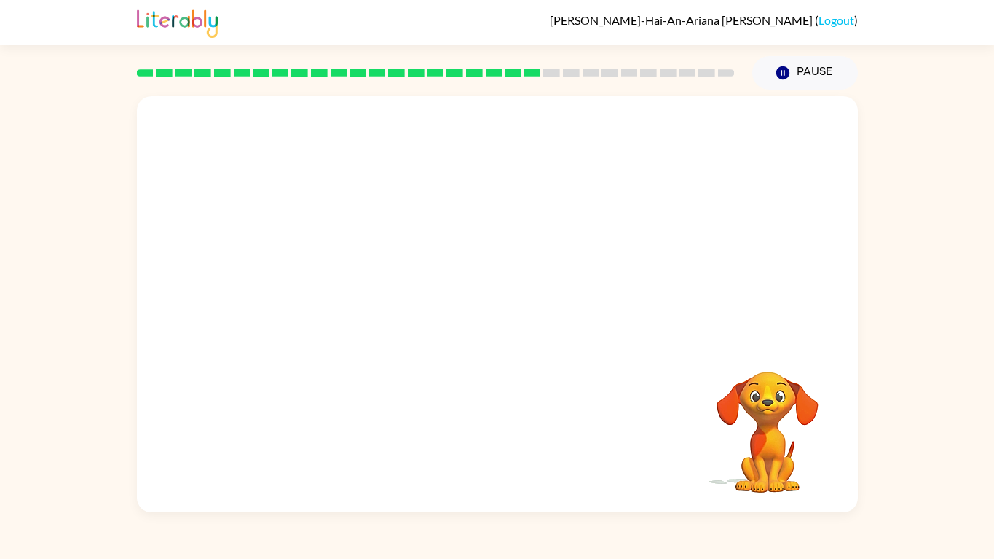
click at [365, 302] on video "Your browser must support playing .mp4 files to use Literably. Please try using…" at bounding box center [497, 218] width 721 height 245
click at [364, 300] on video "Your browser must support playing .mp4 files to use Literably. Please try using…" at bounding box center [497, 218] width 721 height 245
click at [364, 301] on video "Your browser must support playing .mp4 files to use Literably. Please try using…" at bounding box center [497, 218] width 721 height 245
click at [371, 296] on video "Your browser must support playing .mp4 files to use Literably. Please try using…" at bounding box center [497, 218] width 721 height 245
click at [363, 296] on video "Your browser must support playing .mp4 files to use Literably. Please try using…" at bounding box center [497, 218] width 721 height 245
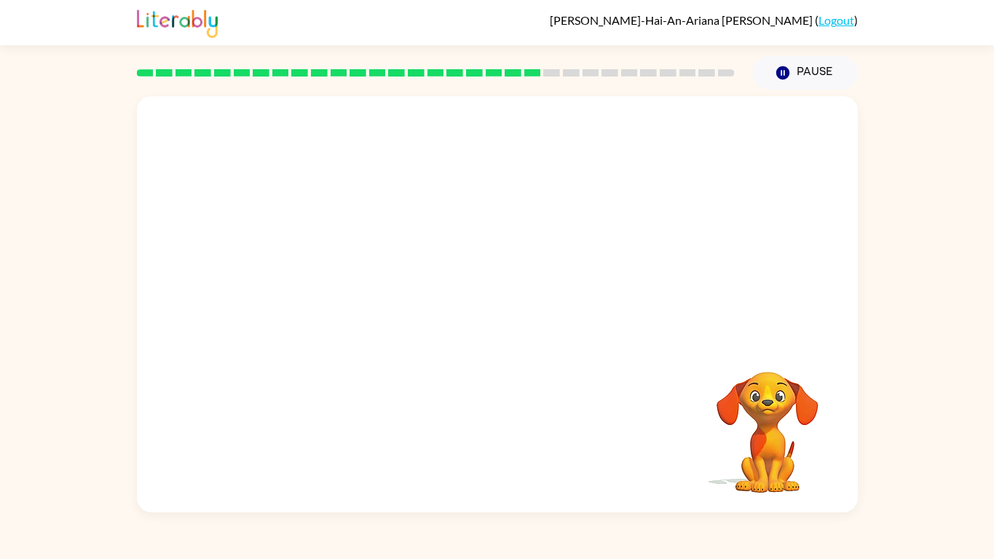
click at [368, 291] on video "Your browser must support playing .mp4 files to use Literably. Please try using…" at bounding box center [497, 218] width 721 height 245
click at [368, 297] on video "Your browser must support playing .mp4 files to use Literably. Please try using…" at bounding box center [497, 218] width 721 height 245
click at [364, 296] on video "Your browser must support playing .mp4 files to use Literably. Please try using…" at bounding box center [497, 218] width 721 height 245
click at [363, 297] on video "Your browser must support playing .mp4 files to use Literably. Please try using…" at bounding box center [497, 218] width 721 height 245
click at [361, 296] on video "Your browser must support playing .mp4 files to use Literably. Please try using…" at bounding box center [497, 218] width 721 height 245
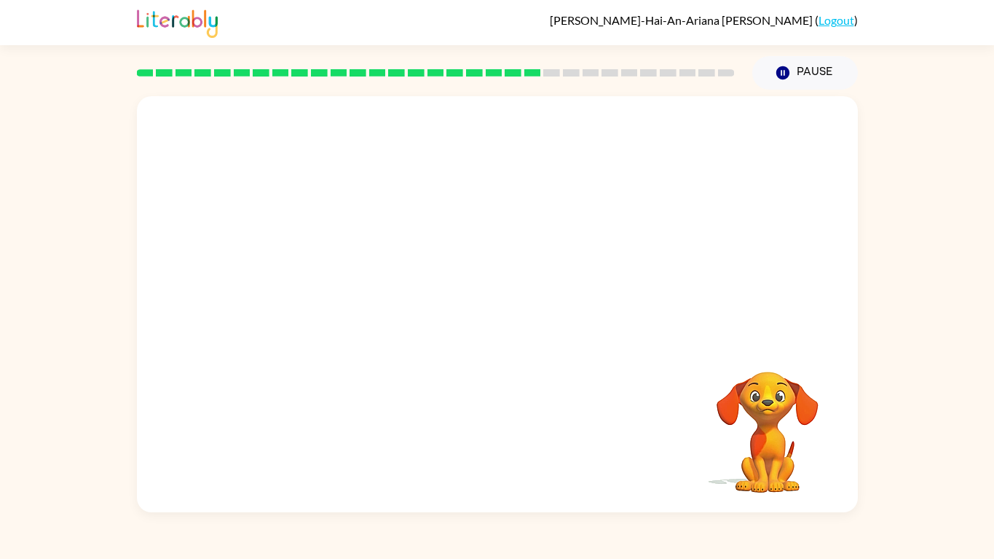
click at [358, 299] on video "Your browser must support playing .mp4 files to use Literably. Please try using…" at bounding box center [497, 218] width 721 height 245
click at [361, 294] on video "Your browser must support playing .mp4 files to use Literably. Please try using…" at bounding box center [497, 218] width 721 height 245
click at [363, 296] on video "Your browser must support playing .mp4 files to use Literably. Please try using…" at bounding box center [497, 218] width 721 height 245
click at [363, 299] on video "Your browser must support playing .mp4 files to use Literably. Please try using…" at bounding box center [497, 218] width 721 height 245
click at [366, 298] on video "Your browser must support playing .mp4 files to use Literably. Please try using…" at bounding box center [497, 218] width 721 height 245
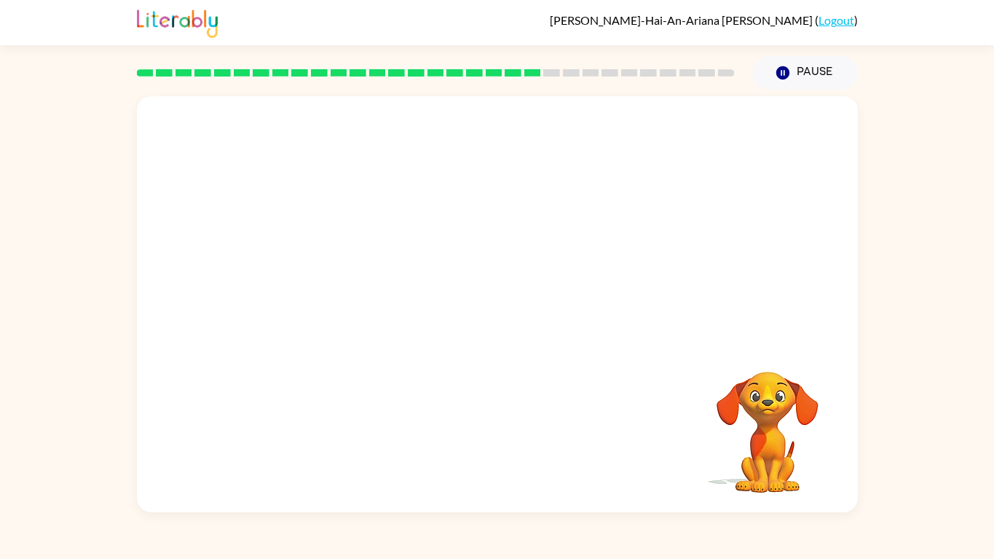
click at [367, 301] on video "Your browser must support playing .mp4 files to use Literably. Please try using…" at bounding box center [497, 218] width 721 height 245
click at [364, 302] on video "Your browser must support playing .mp4 files to use Literably. Please try using…" at bounding box center [497, 218] width 721 height 245
click at [364, 306] on video "Your browser must support playing .mp4 files to use Literably. Please try using…" at bounding box center [497, 218] width 721 height 245
click at [365, 310] on video "Your browser must support playing .mp4 files to use Literably. Please try using…" at bounding box center [497, 218] width 721 height 245
click at [365, 306] on video "Your browser must support playing .mp4 files to use Literably. Please try using…" at bounding box center [497, 218] width 721 height 245
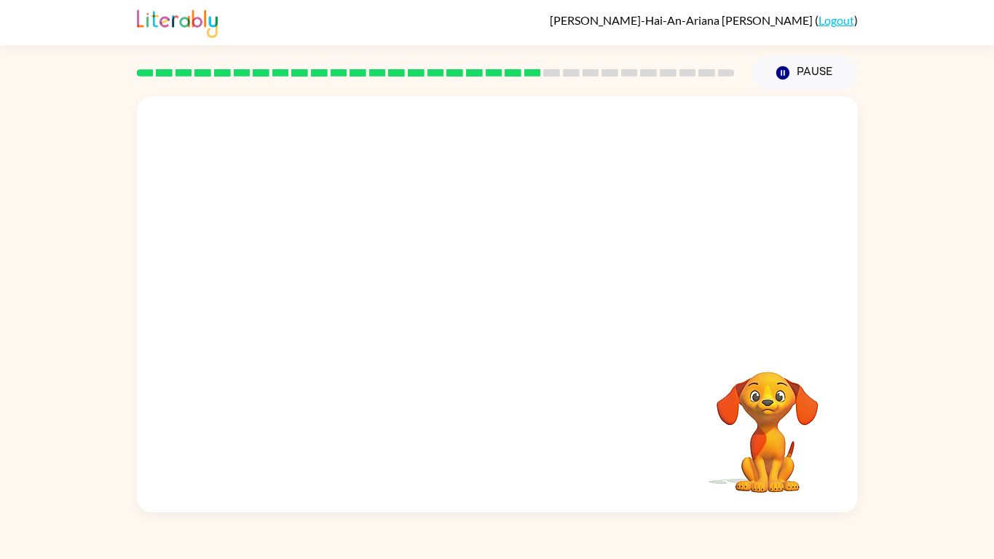
click at [369, 311] on video "Your browser must support playing .mp4 files to use Literably. Please try using…" at bounding box center [497, 218] width 721 height 245
click at [369, 307] on video "Your browser must support playing .mp4 files to use Literably. Please try using…" at bounding box center [497, 218] width 721 height 245
click at [363, 311] on video "Your browser must support playing .mp4 files to use Literably. Please try using…" at bounding box center [497, 218] width 721 height 245
click at [403, 425] on div "Your browser must support playing .mp4 files to use Literably. Please try using…" at bounding box center [497, 304] width 721 height 416
click at [500, 339] on div at bounding box center [497, 304] width 721 height 416
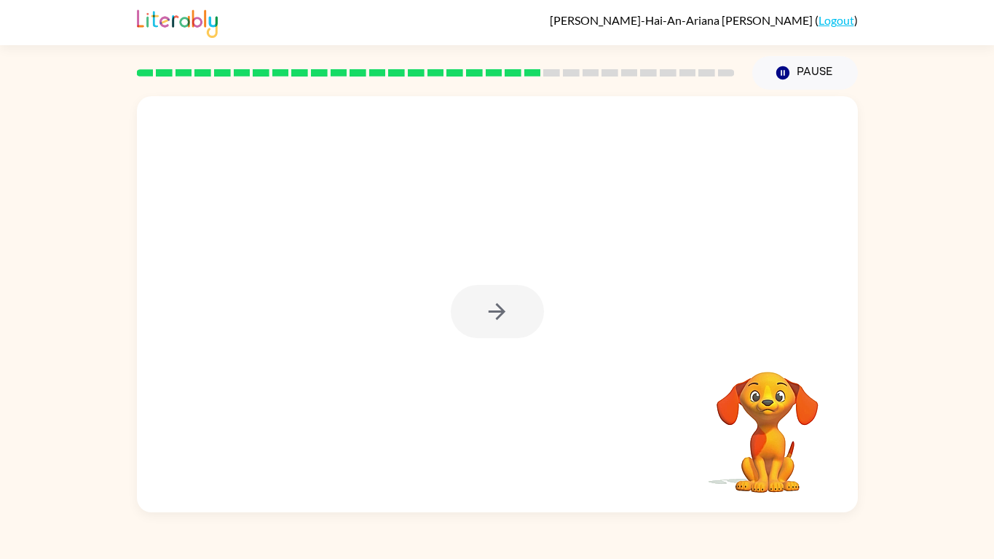
click at [499, 331] on div at bounding box center [497, 311] width 93 height 53
click at [500, 332] on div at bounding box center [497, 311] width 93 height 53
click at [503, 328] on div at bounding box center [497, 311] width 93 height 53
click at [479, 331] on button "button" at bounding box center [497, 311] width 93 height 53
click at [473, 331] on div at bounding box center [497, 311] width 93 height 53
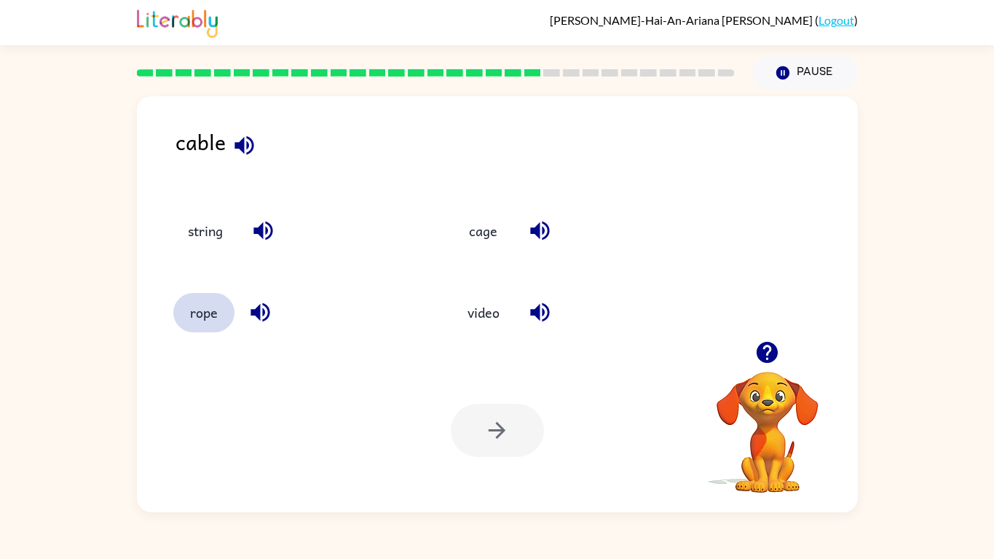
click at [186, 322] on button "rope" at bounding box center [203, 312] width 61 height 39
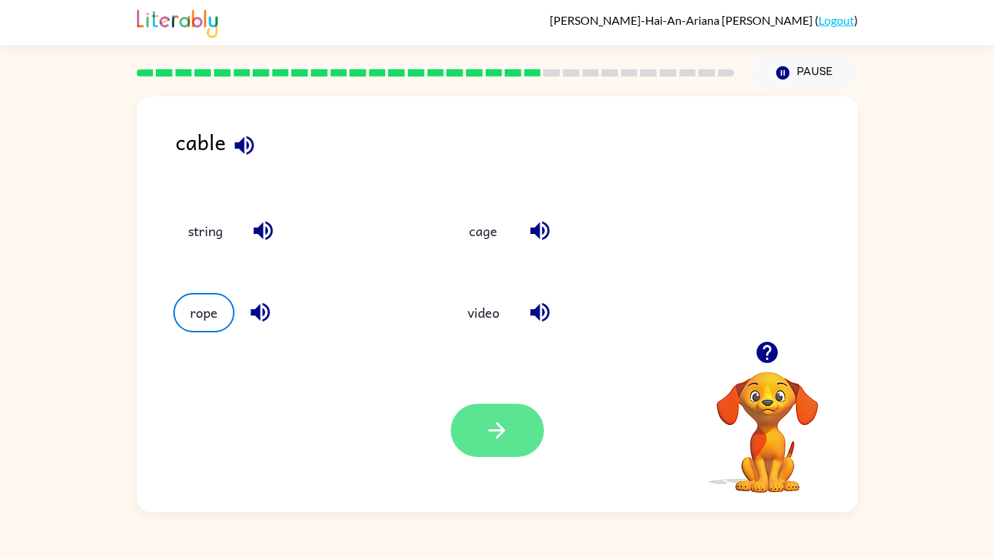
click at [521, 452] on button "button" at bounding box center [497, 430] width 93 height 53
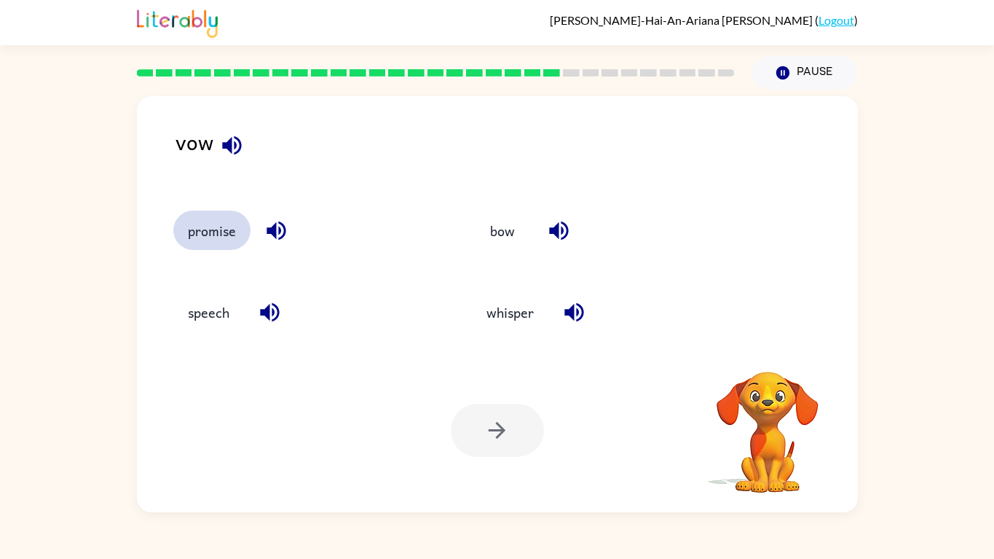
click at [218, 245] on button "promise" at bounding box center [211, 229] width 77 height 39
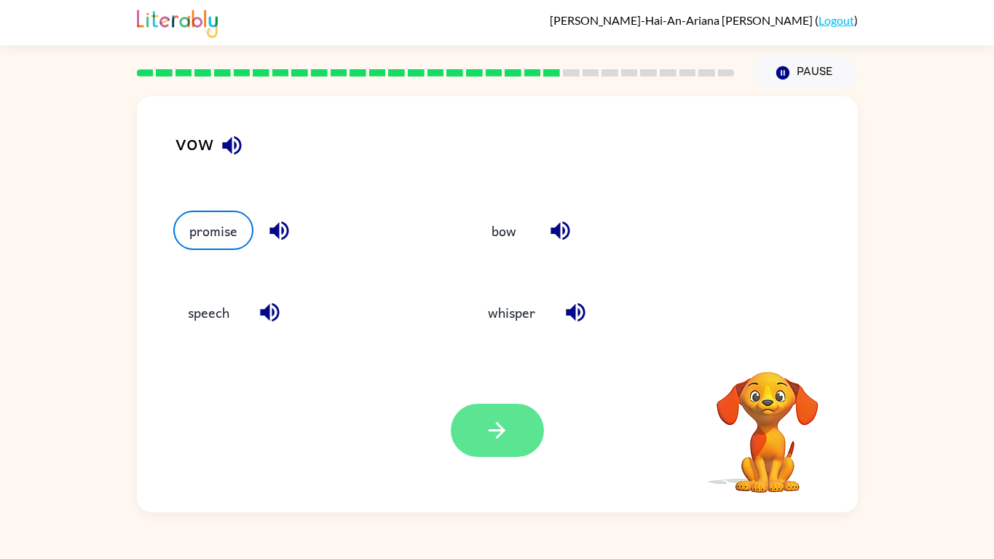
click at [500, 445] on button "button" at bounding box center [497, 430] width 93 height 53
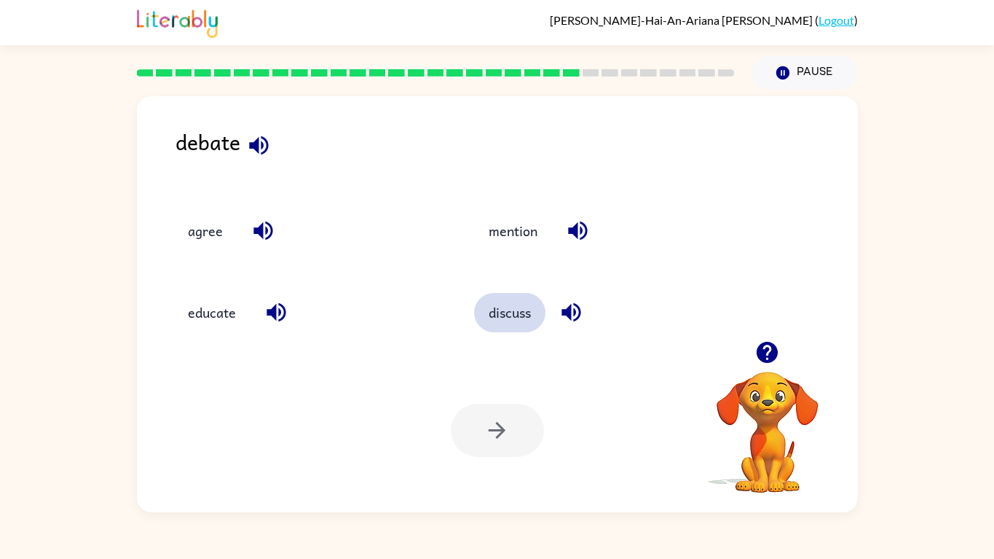
click at [511, 331] on button "discuss" at bounding box center [509, 312] width 71 height 39
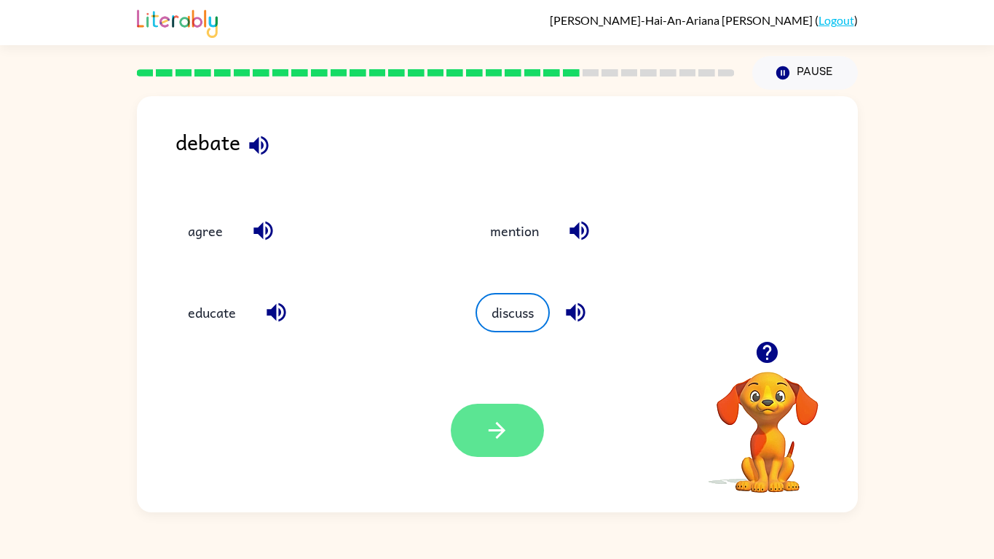
click at [487, 433] on icon "button" at bounding box center [496, 429] width 25 height 25
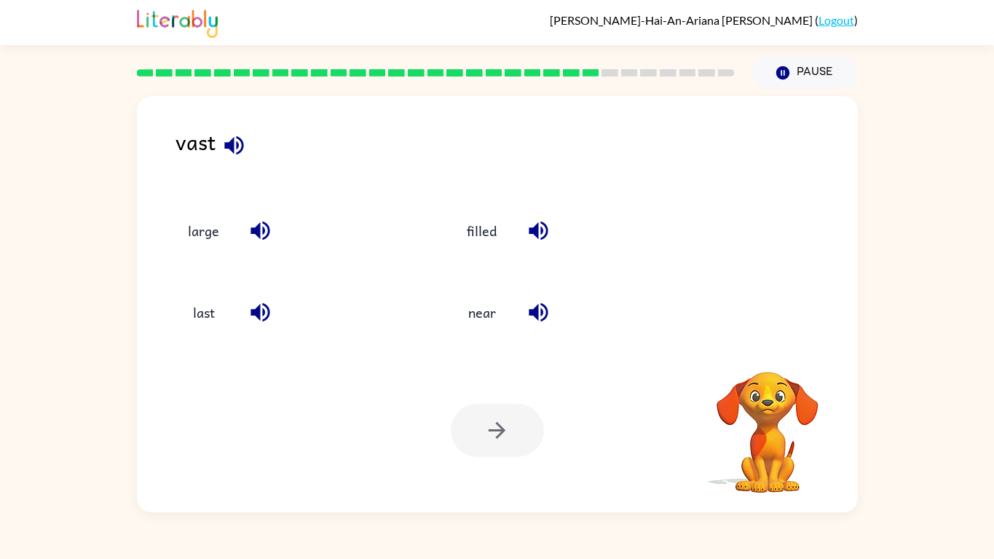
click at [183, 250] on div "large" at bounding box center [295, 229] width 245 height 39
click at [197, 229] on button "large" at bounding box center [203, 229] width 61 height 39
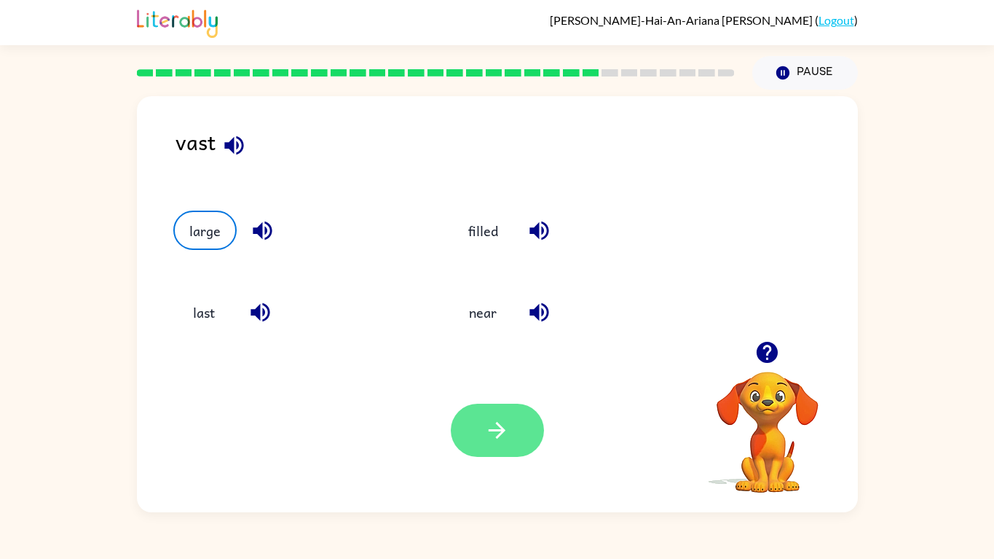
click at [496, 434] on icon "button" at bounding box center [496, 429] width 25 height 25
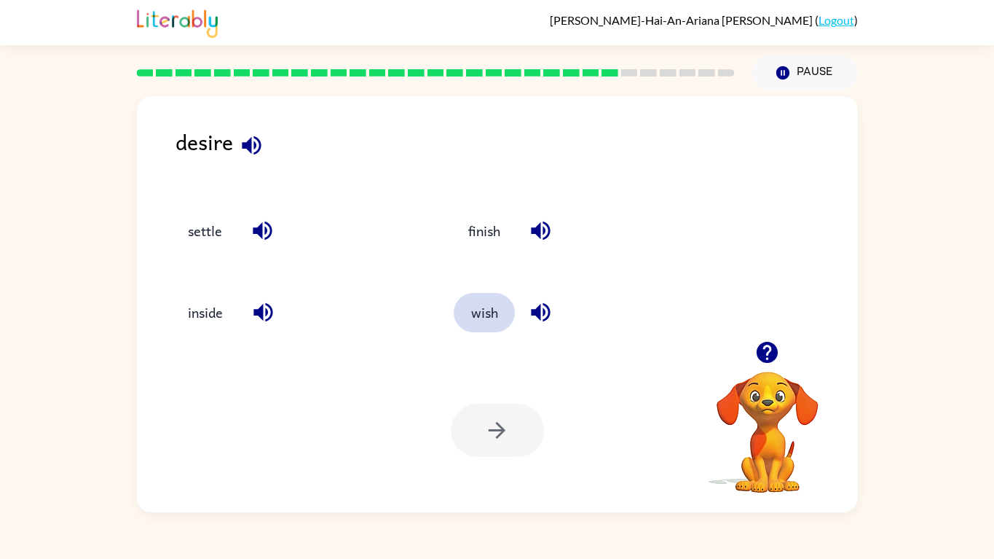
click at [485, 313] on button "wish" at bounding box center [484, 312] width 61 height 39
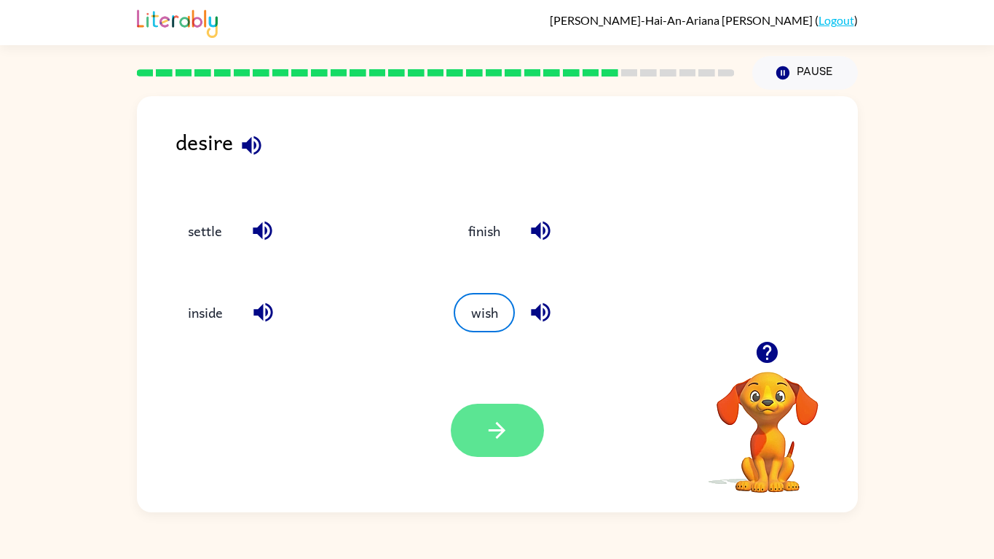
click at [498, 438] on icon "button" at bounding box center [496, 429] width 25 height 25
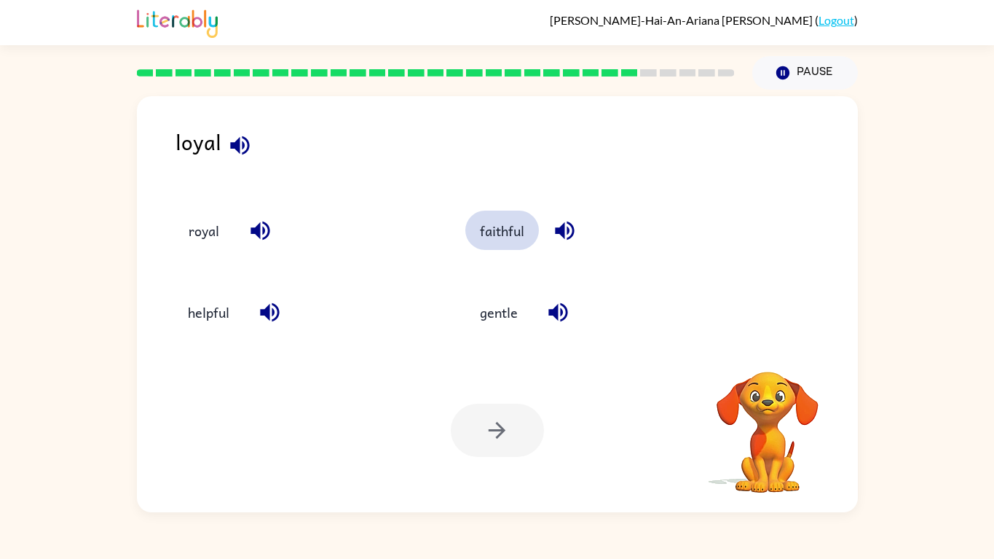
click at [514, 245] on button "faithful" at bounding box center [502, 229] width 74 height 39
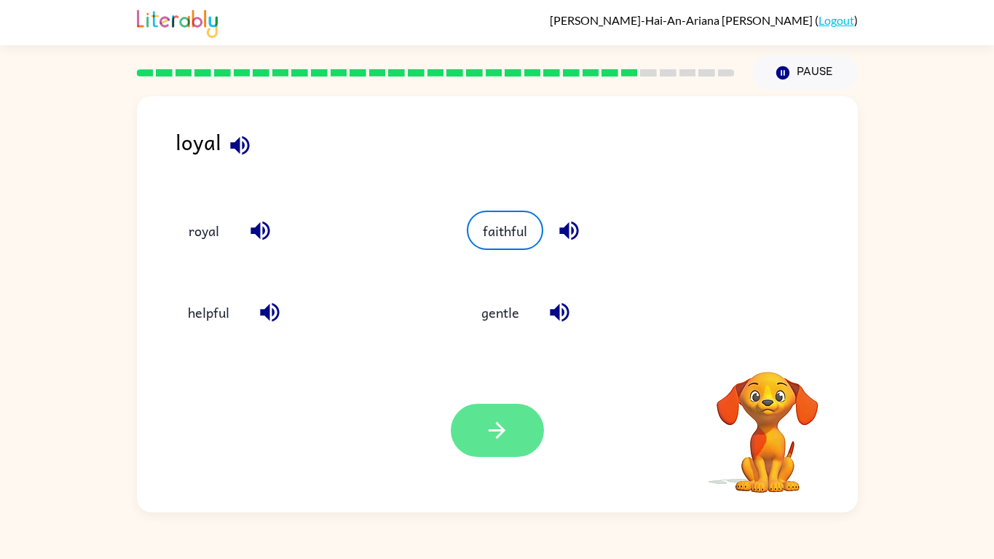
click at [503, 432] on icon "button" at bounding box center [497, 430] width 17 height 17
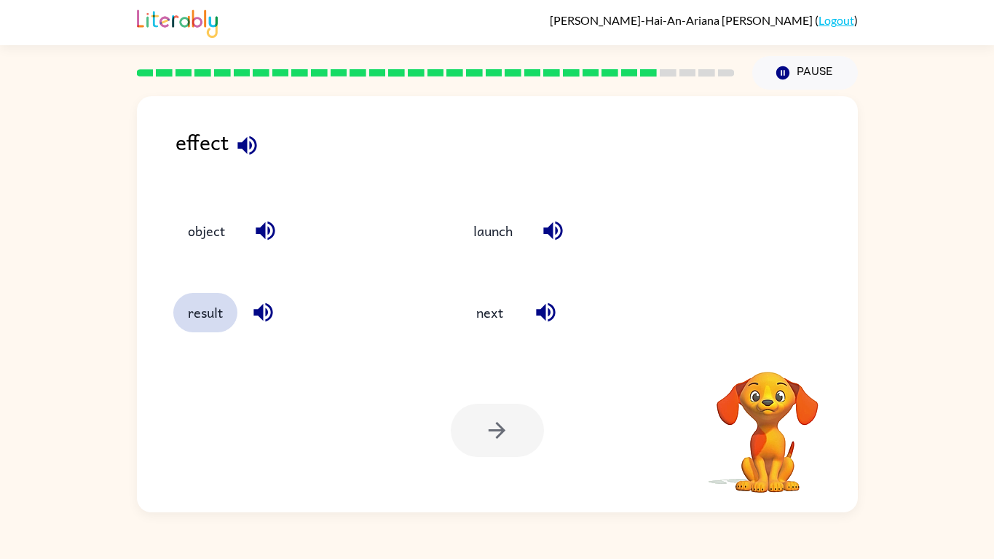
click at [199, 320] on button "result" at bounding box center [205, 312] width 64 height 39
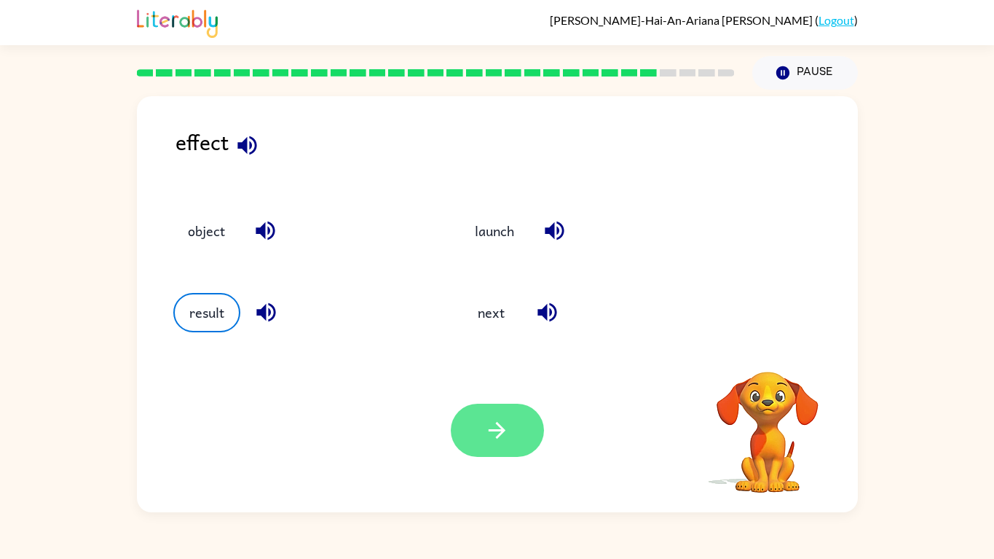
click at [477, 454] on button "button" at bounding box center [497, 430] width 93 height 53
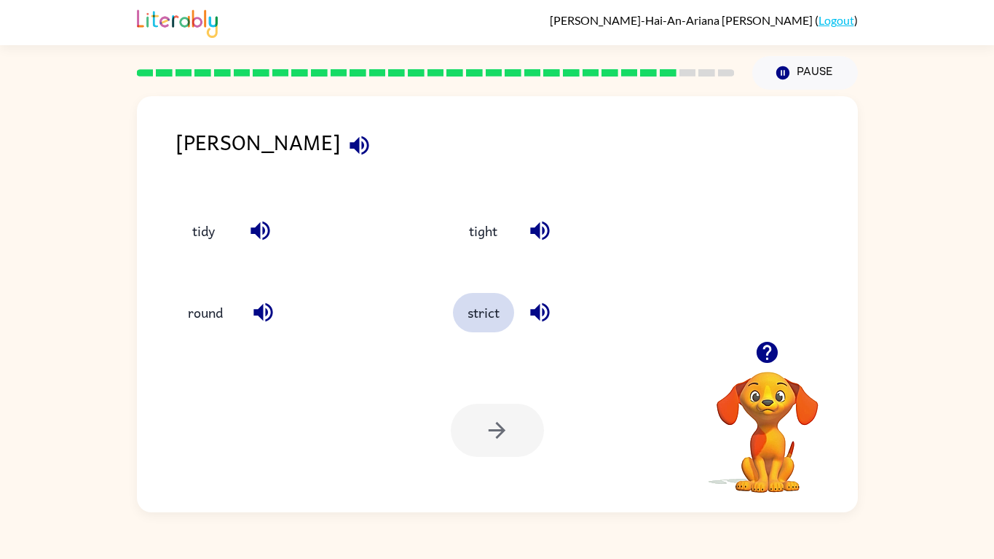
click at [489, 317] on button "strict" at bounding box center [483, 312] width 61 height 39
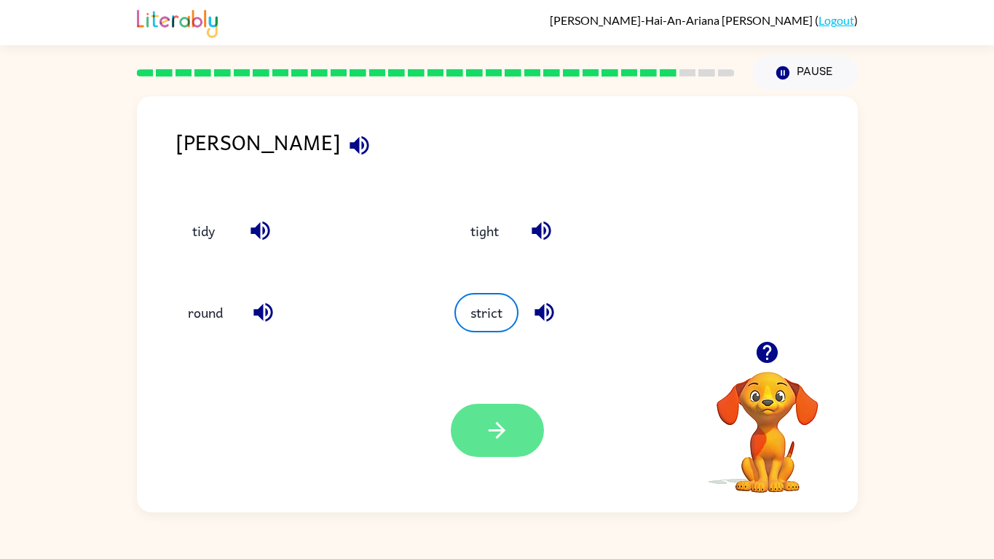
click at [492, 438] on icon "button" at bounding box center [496, 429] width 25 height 25
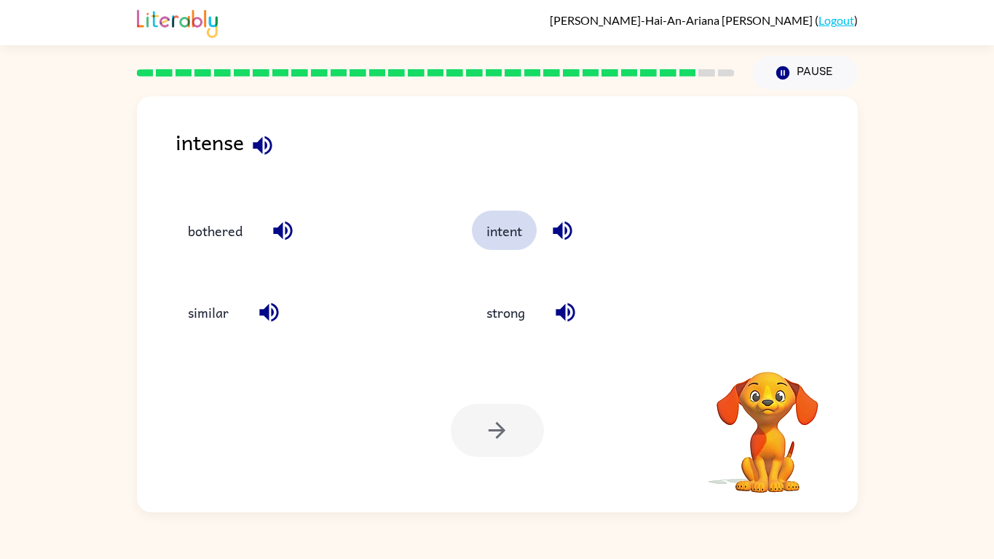
click at [519, 238] on button "intent" at bounding box center [504, 229] width 65 height 39
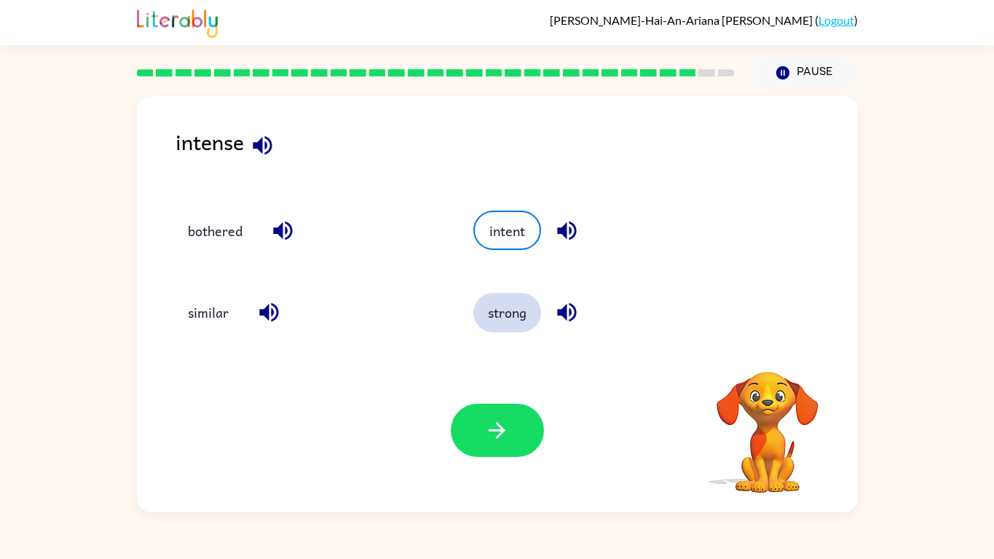
click at [515, 311] on button "strong" at bounding box center [507, 312] width 68 height 39
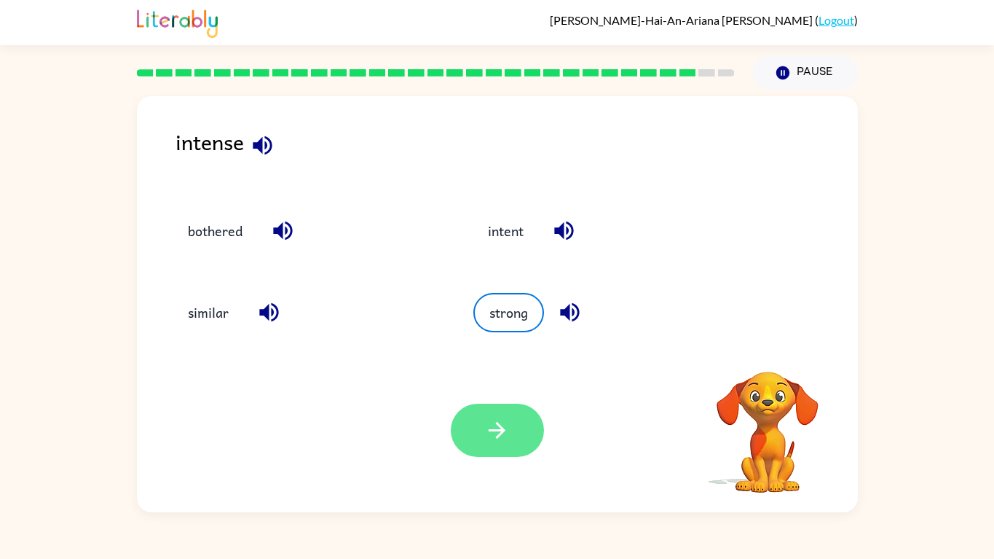
click at [501, 423] on icon "button" at bounding box center [496, 429] width 25 height 25
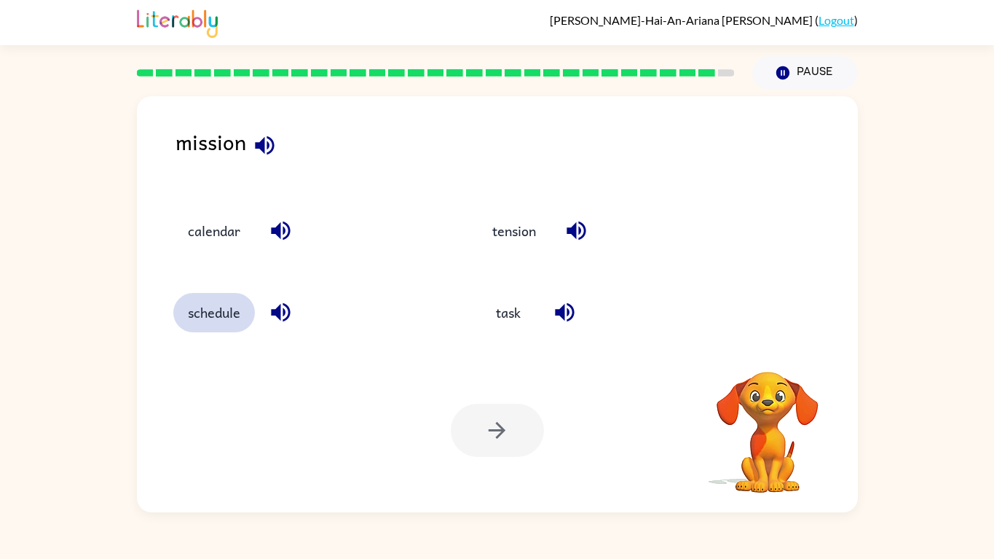
click at [209, 311] on button "schedule" at bounding box center [214, 312] width 82 height 39
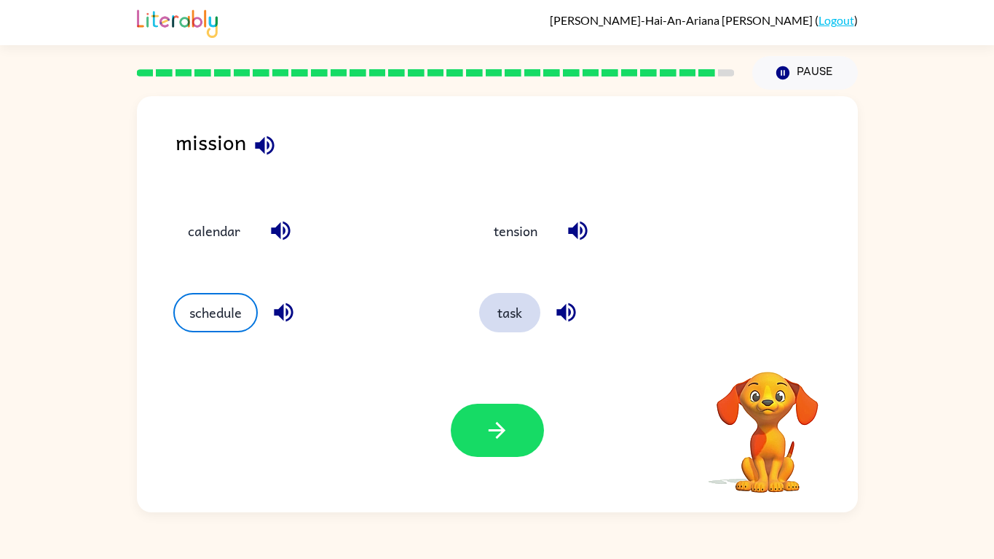
click at [501, 307] on button "task" at bounding box center [509, 312] width 61 height 39
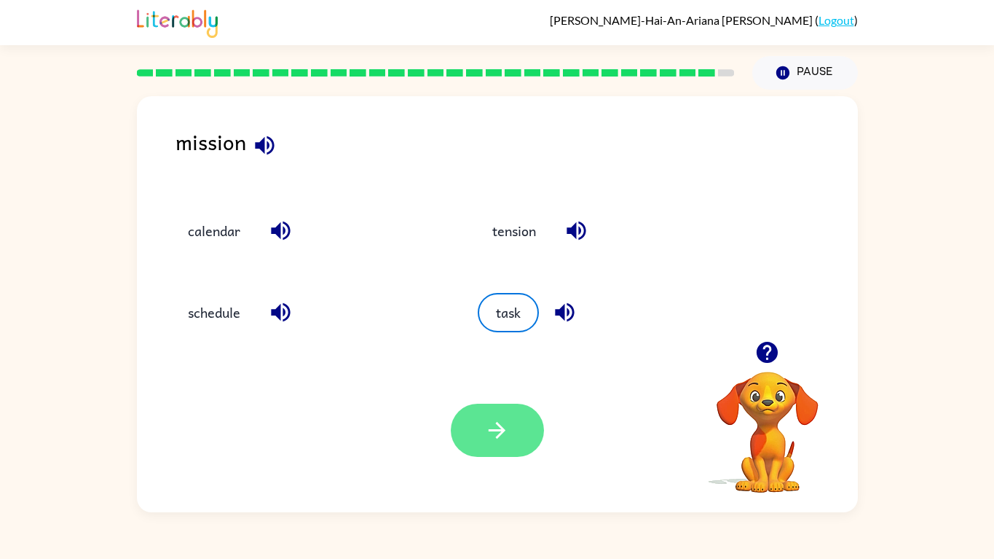
click at [501, 430] on icon "button" at bounding box center [497, 430] width 17 height 17
